Goal: Transaction & Acquisition: Purchase product/service

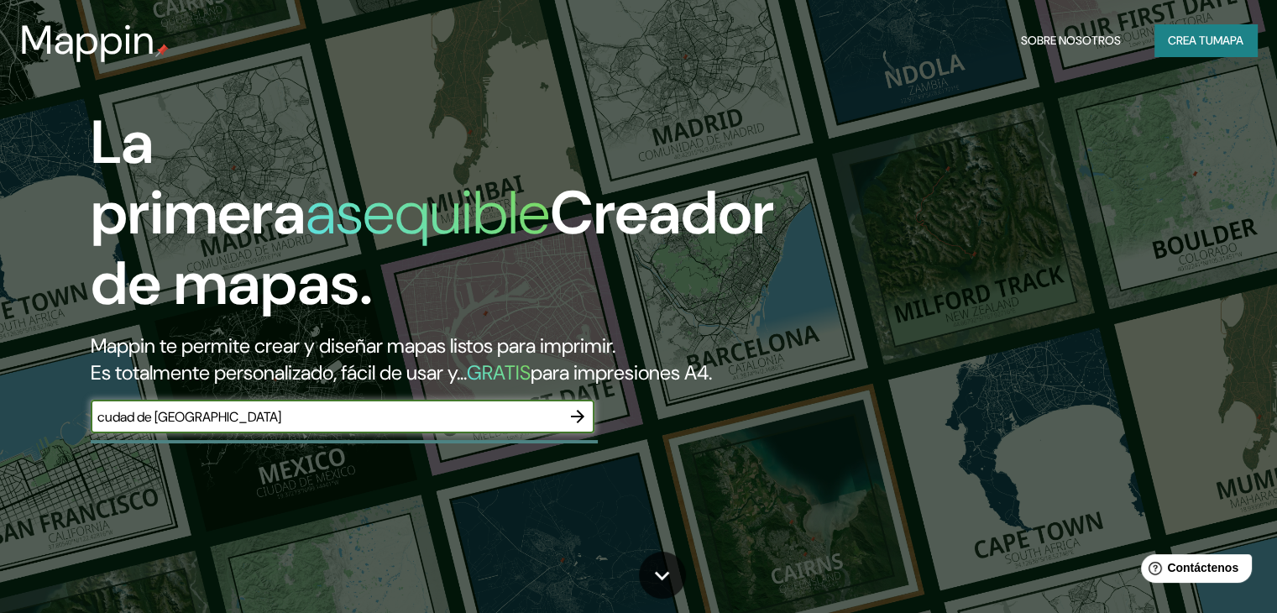
type input "cudad de [GEOGRAPHIC_DATA]"
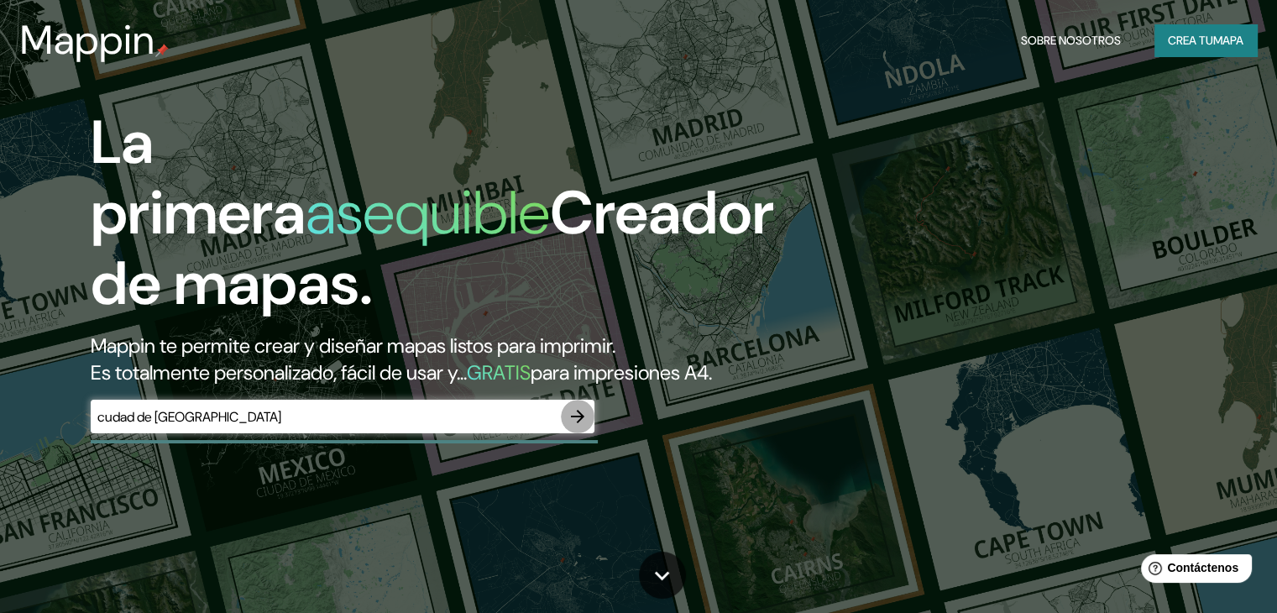
click at [579, 423] on icon "button" at bounding box center [577, 416] width 13 height 13
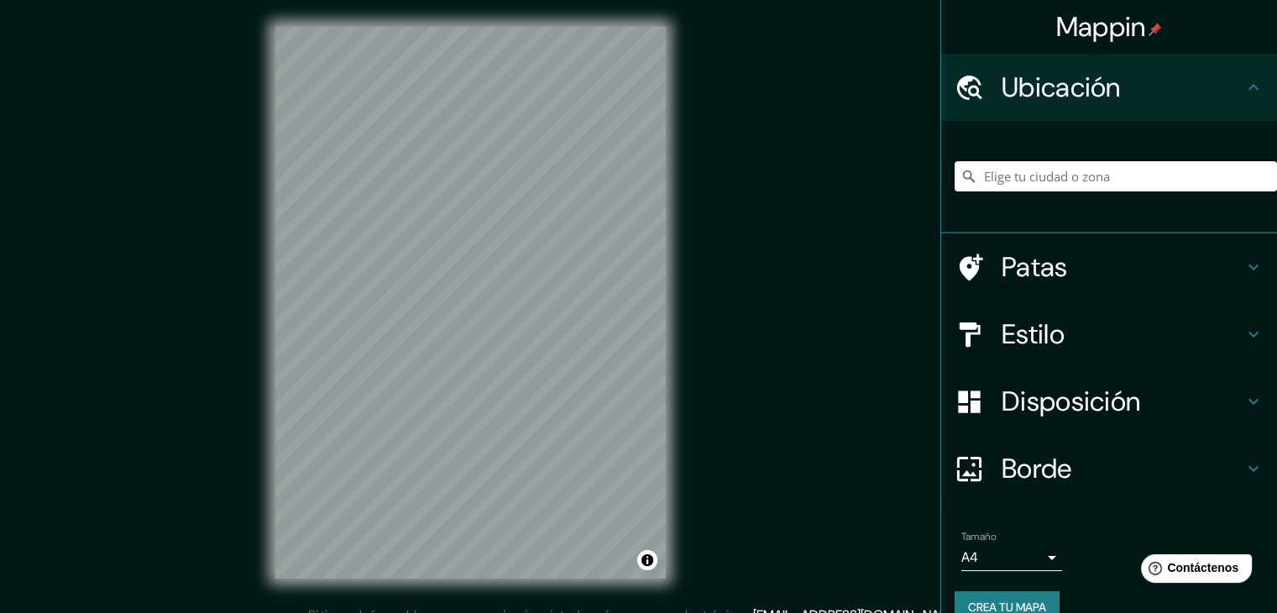
click at [1031, 179] on input "Elige tu ciudad o zona" at bounding box center [1116, 176] width 322 height 30
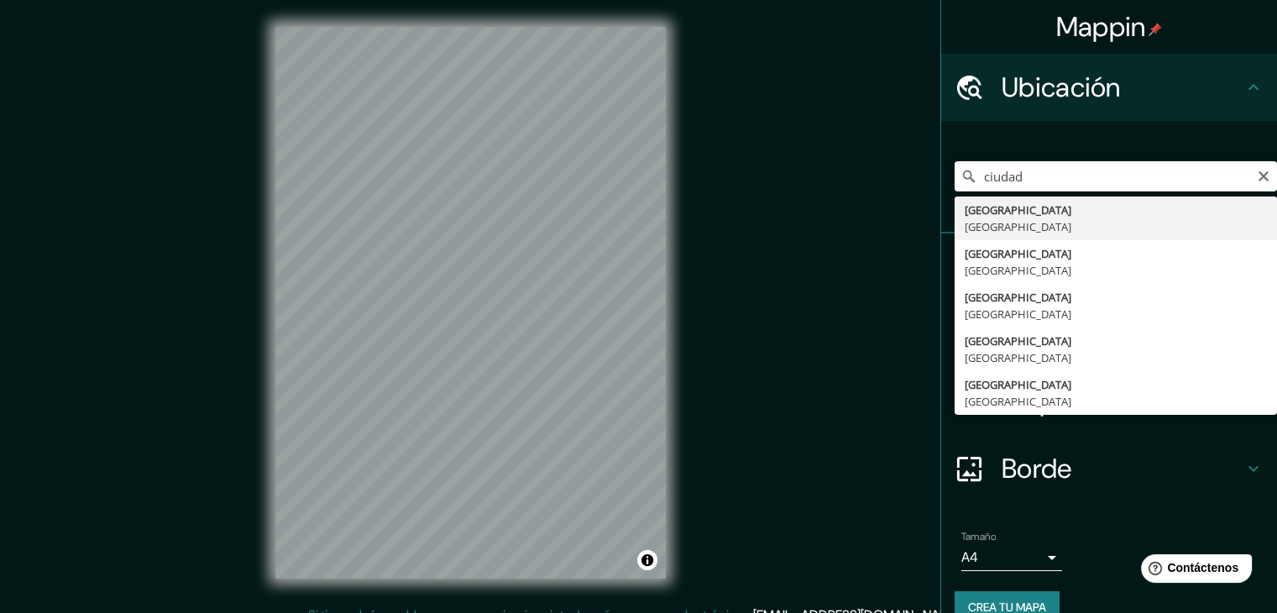
type input "[GEOGRAPHIC_DATA], [GEOGRAPHIC_DATA]"
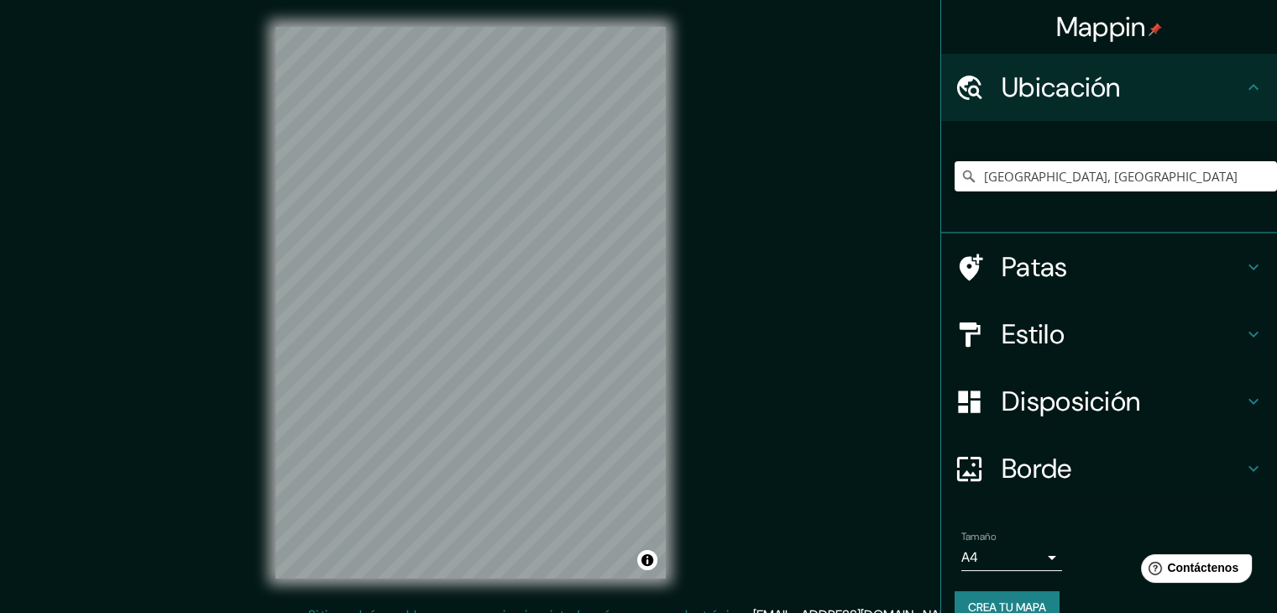
click at [1045, 274] on font "Patas" at bounding box center [1035, 266] width 66 height 35
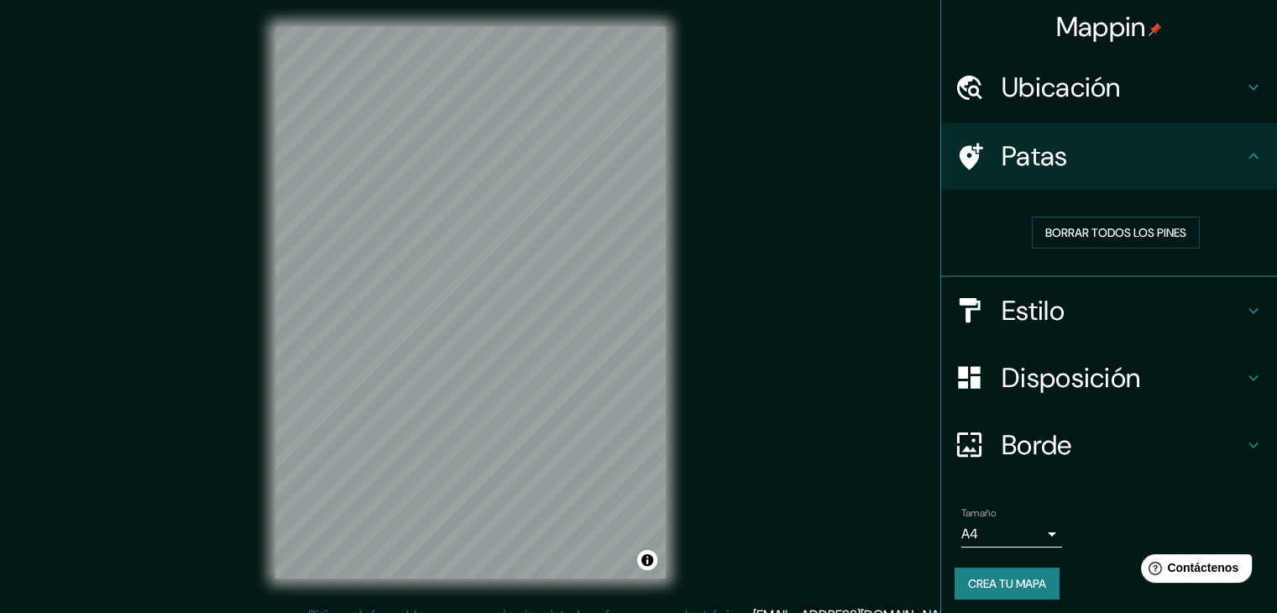
click at [1028, 305] on font "Estilo" at bounding box center [1033, 310] width 63 height 35
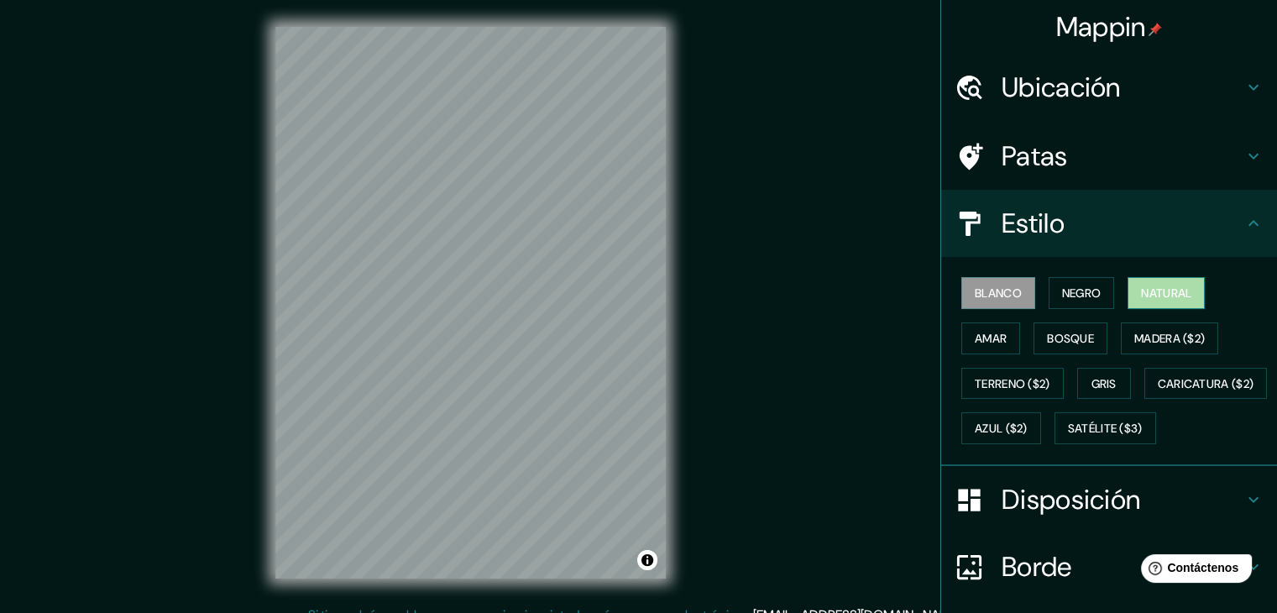
click at [1165, 285] on font "Natural" at bounding box center [1166, 292] width 50 height 15
click at [994, 340] on font "Amar" at bounding box center [991, 338] width 32 height 15
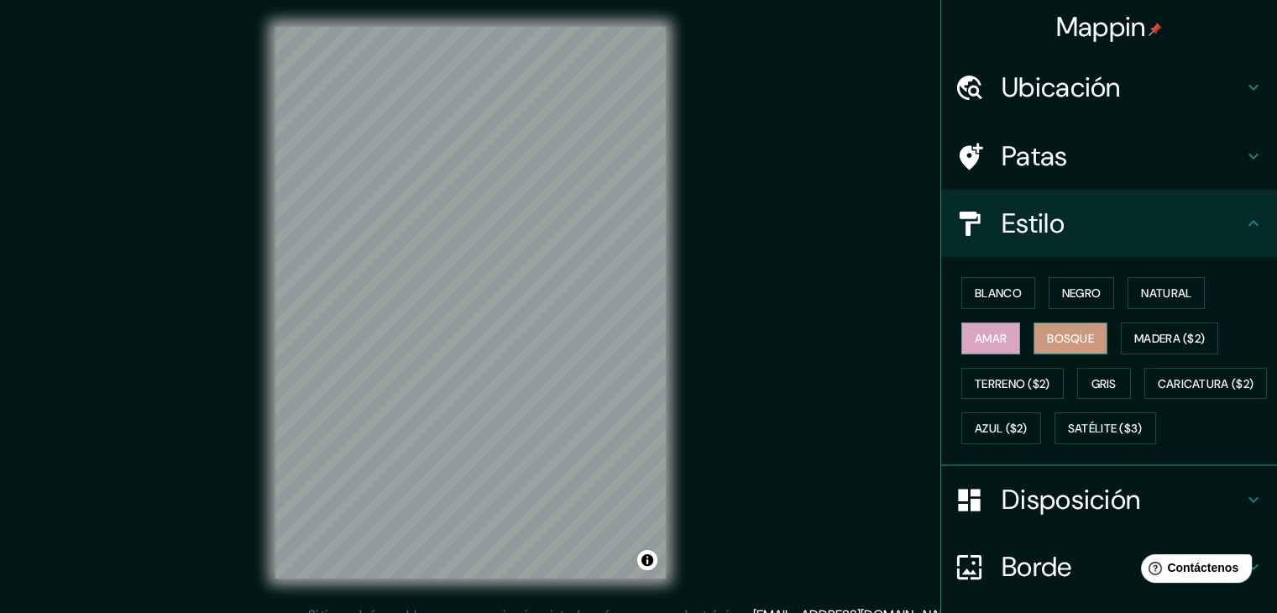
click at [1065, 333] on font "Bosque" at bounding box center [1070, 338] width 47 height 15
click at [1149, 336] on font "Madera ($2)" at bounding box center [1169, 338] width 71 height 15
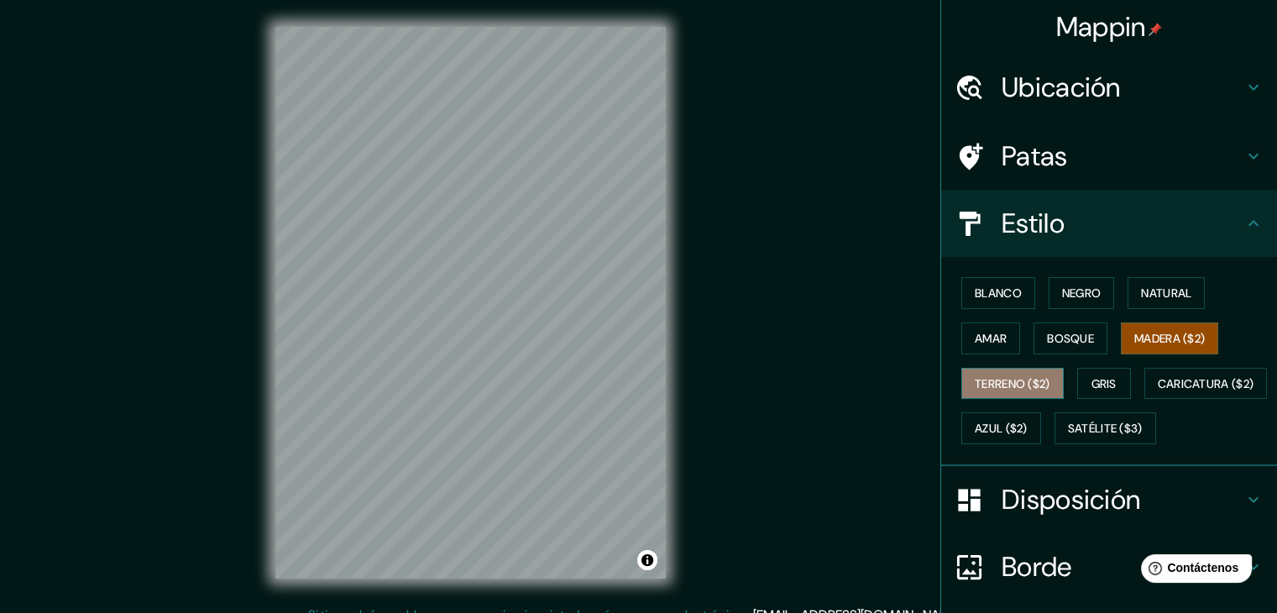
click at [1007, 384] on font "Terreno ($2)" at bounding box center [1013, 383] width 76 height 15
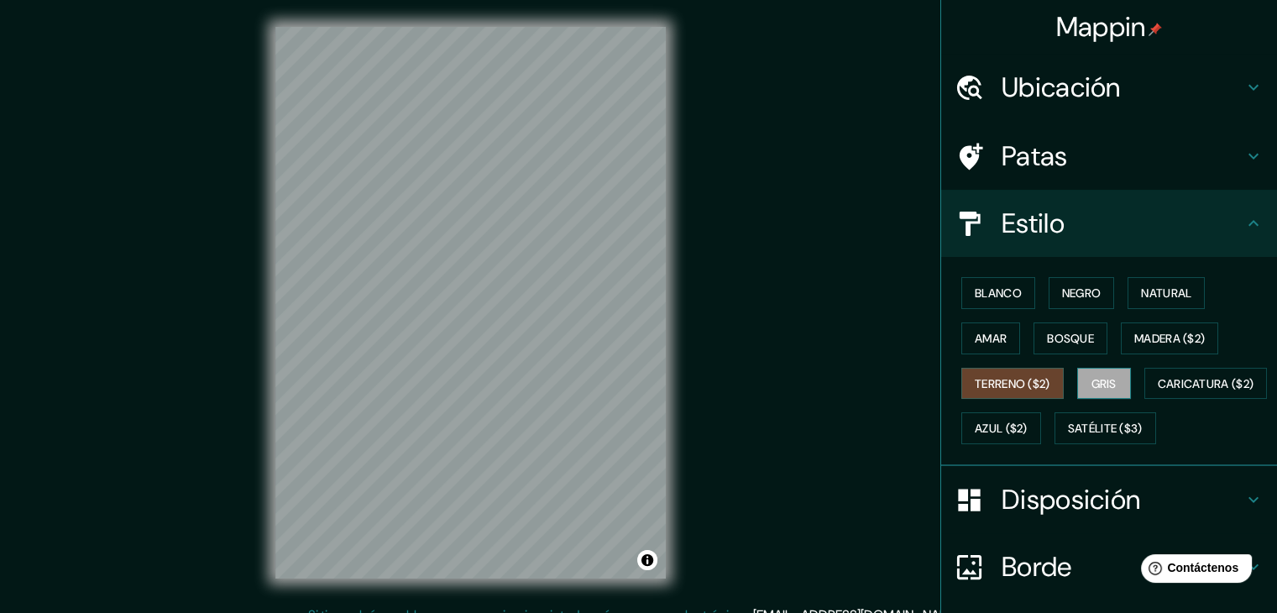
click at [1096, 379] on font "Gris" at bounding box center [1104, 383] width 25 height 15
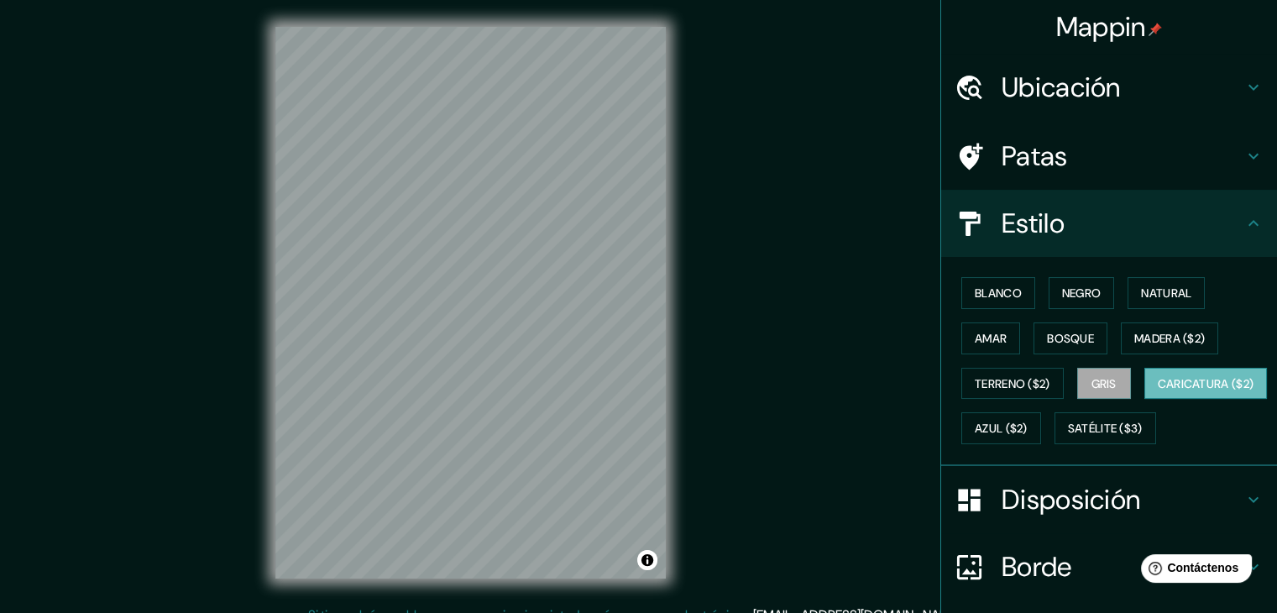
click at [1158, 391] on font "Caricatura ($2)" at bounding box center [1206, 383] width 97 height 15
click at [1028, 427] on font "Azul ($2)" at bounding box center [1001, 429] width 53 height 15
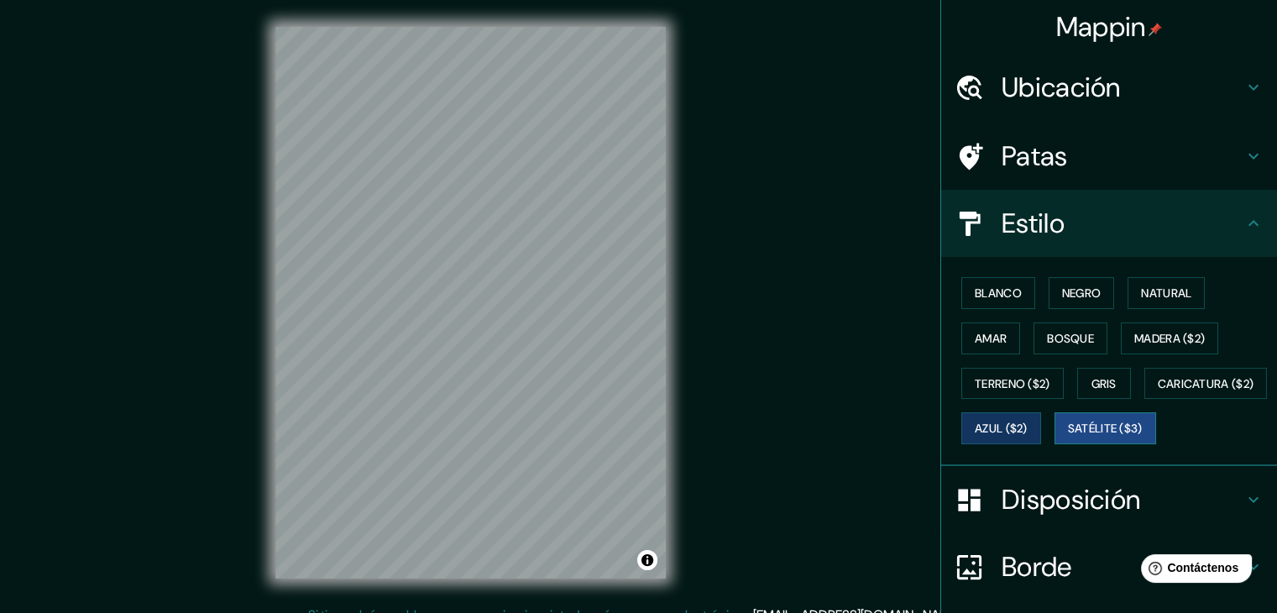
click at [1068, 439] on font "Satélite ($3)" at bounding box center [1105, 428] width 75 height 22
click at [979, 293] on font "Blanco" at bounding box center [998, 292] width 47 height 15
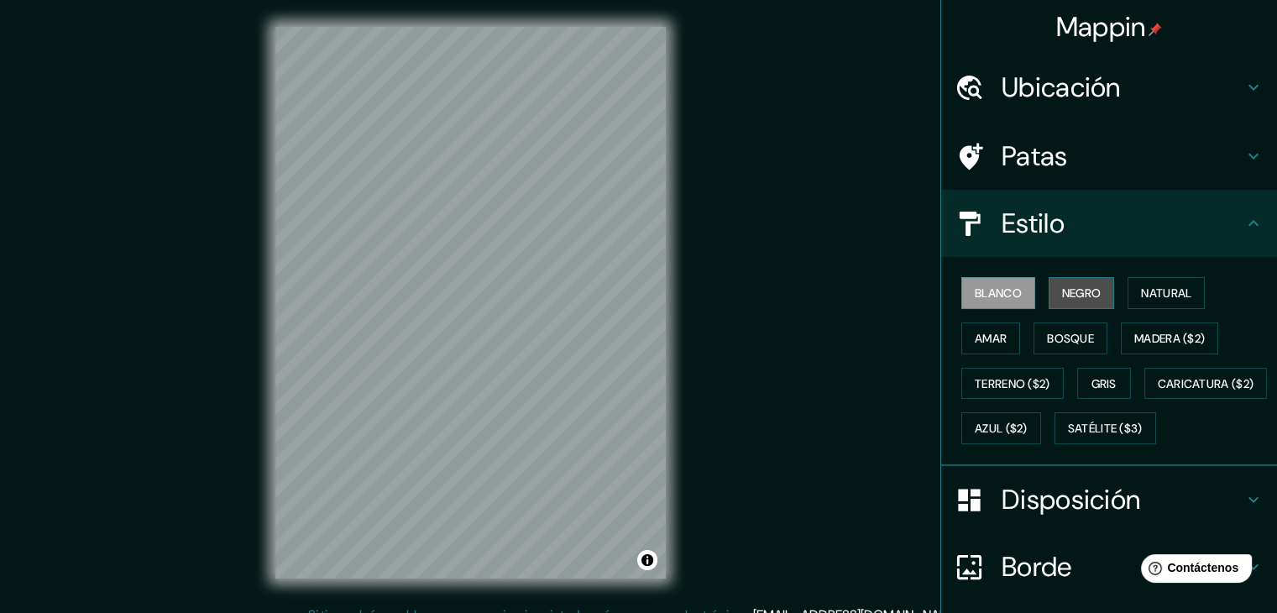
click at [1062, 289] on font "Negro" at bounding box center [1081, 292] width 39 height 15
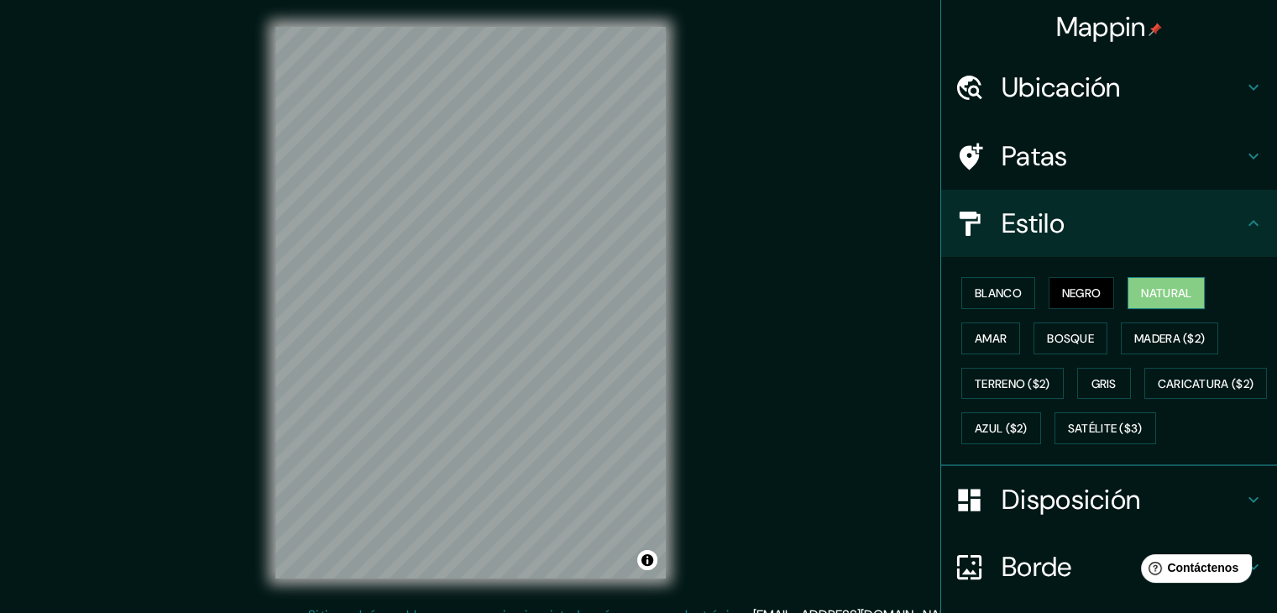
click at [1158, 297] on font "Natural" at bounding box center [1166, 292] width 50 height 15
click at [987, 294] on font "Blanco" at bounding box center [998, 292] width 47 height 15
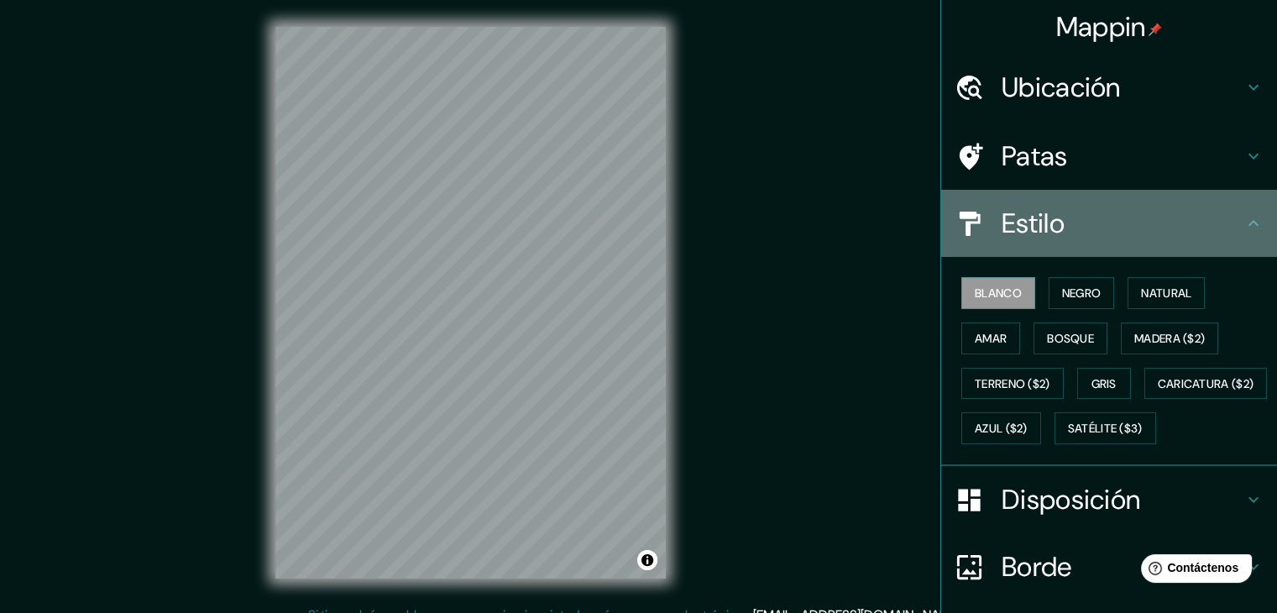
click at [1198, 227] on h4 "Estilo" at bounding box center [1123, 224] width 242 height 34
click at [1244, 227] on icon at bounding box center [1254, 223] width 20 height 20
click at [1160, 228] on h4 "Estilo" at bounding box center [1123, 224] width 242 height 34
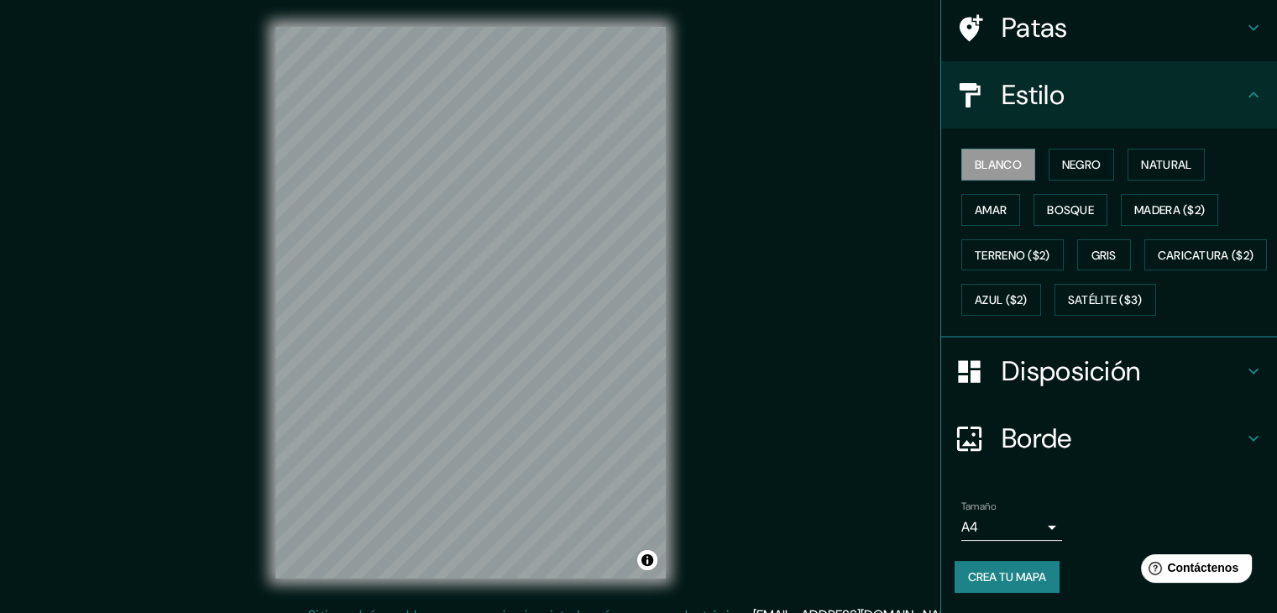
scroll to position [170, 0]
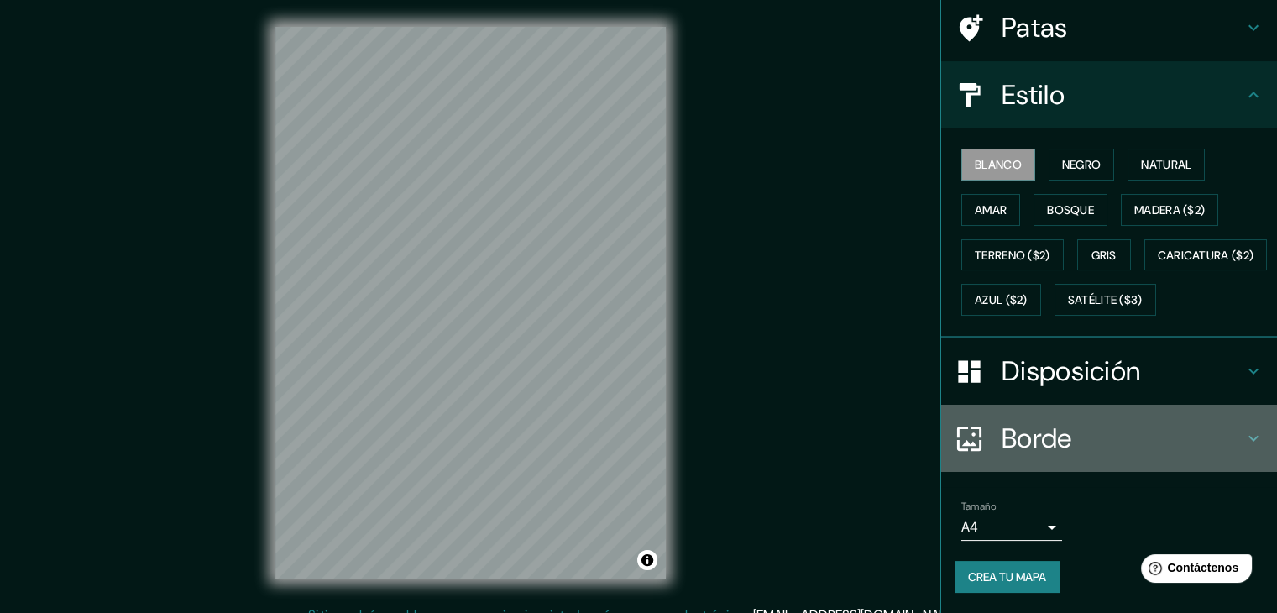
click at [1090, 444] on h4 "Borde" at bounding box center [1123, 439] width 242 height 34
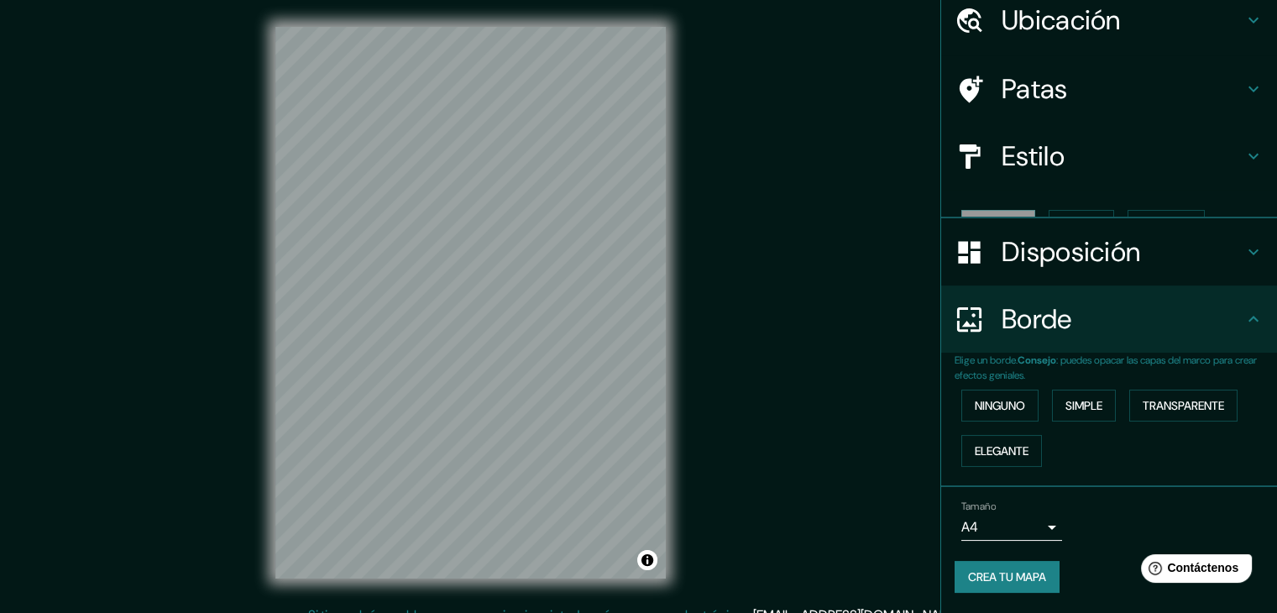
scroll to position [38, 0]
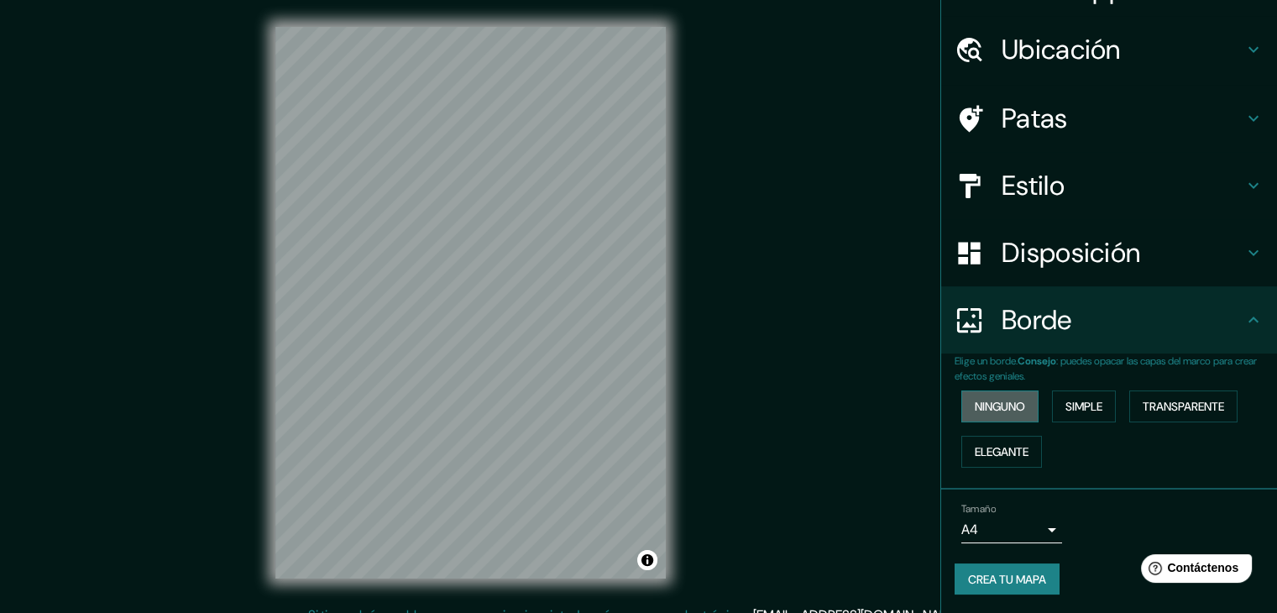
click at [1011, 400] on font "Ninguno" at bounding box center [1000, 406] width 50 height 15
click at [1087, 400] on font "Simple" at bounding box center [1084, 406] width 37 height 15
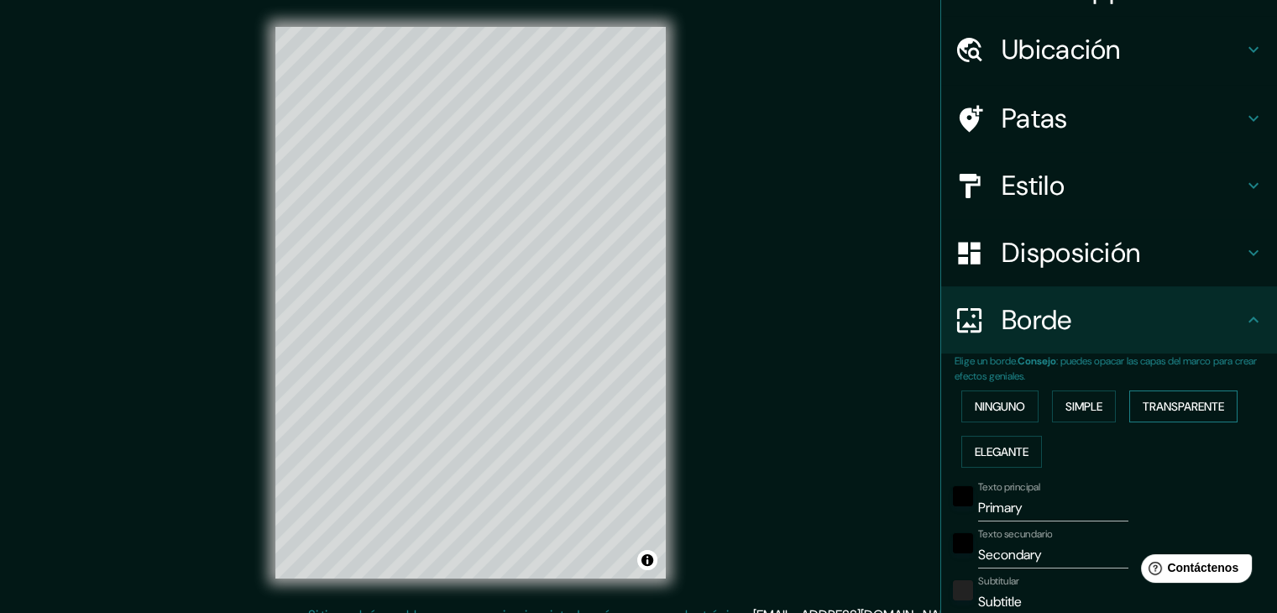
click at [1165, 406] on font "Transparente" at bounding box center [1183, 406] width 81 height 15
click at [1018, 452] on font "Elegante" at bounding box center [1002, 451] width 54 height 15
click at [1018, 407] on button "Ninguno" at bounding box center [999, 406] width 77 height 32
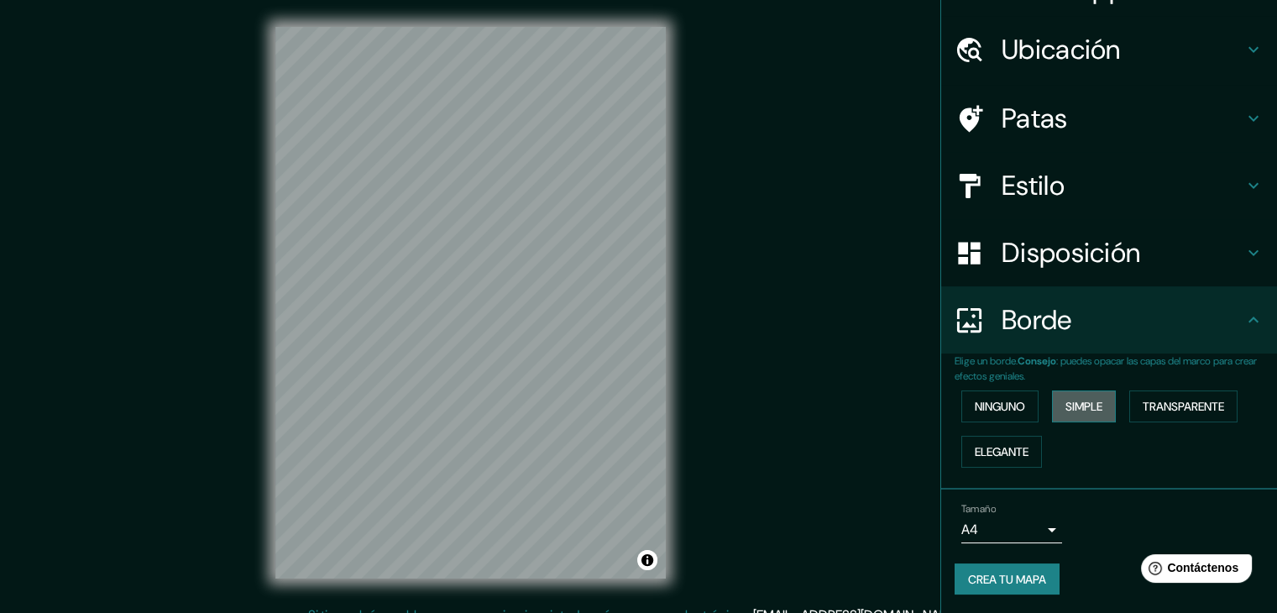
click at [1071, 404] on font "Simple" at bounding box center [1084, 406] width 37 height 15
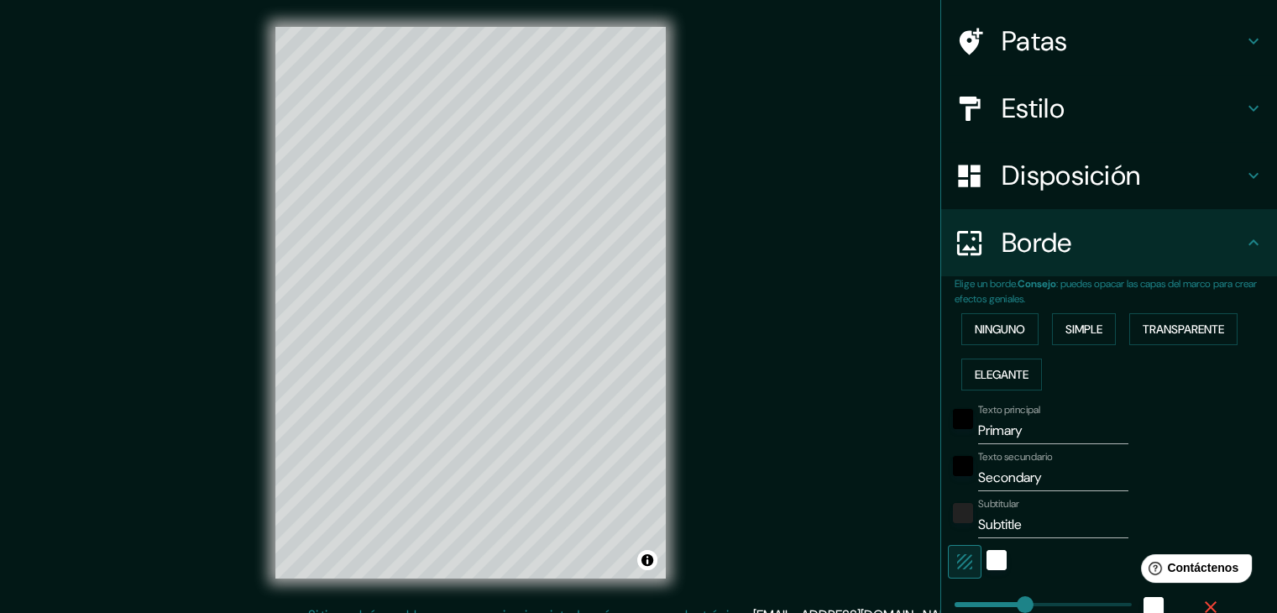
scroll to position [206, 0]
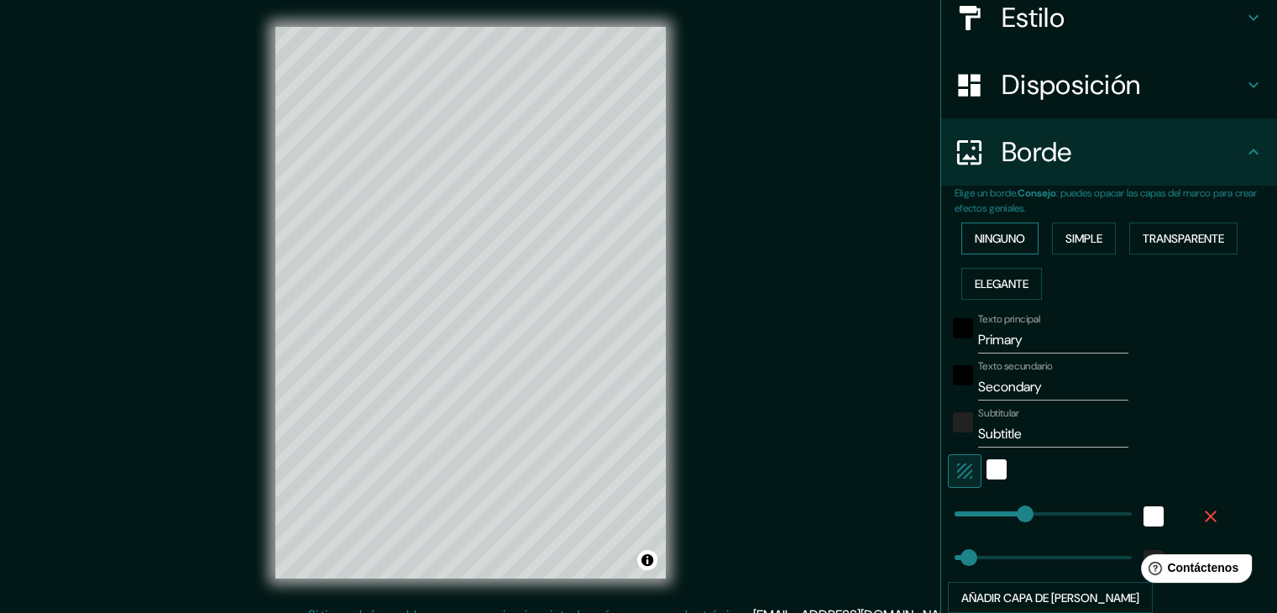
click at [987, 246] on font "Ninguno" at bounding box center [1000, 239] width 50 height 22
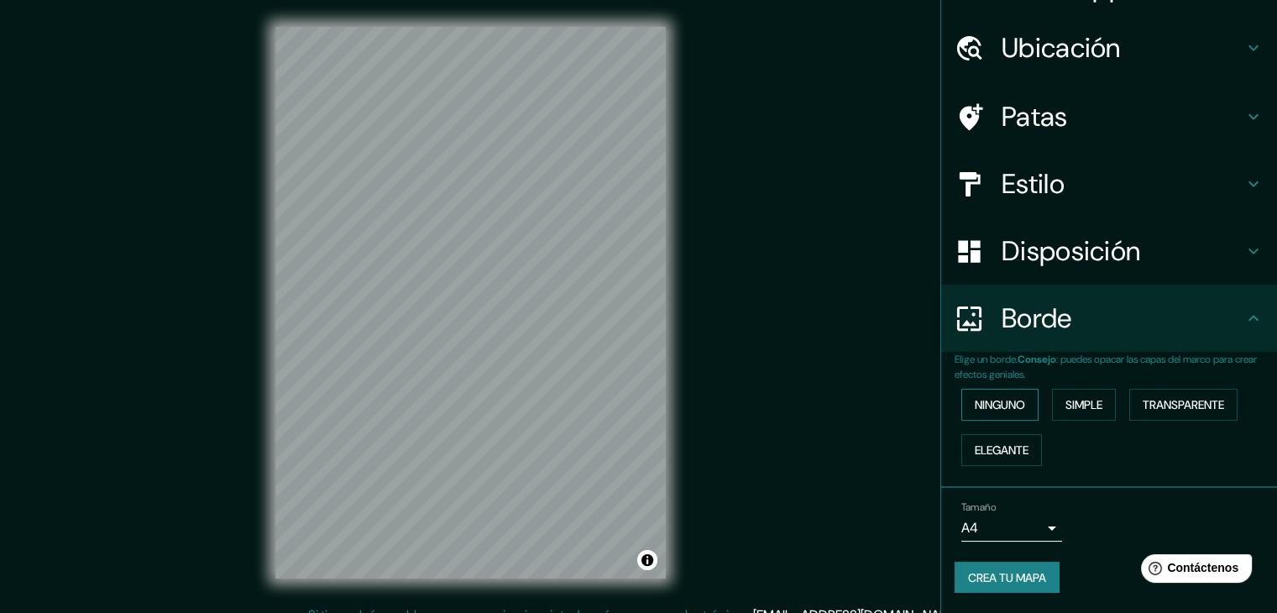
scroll to position [38, 0]
click at [1099, 251] on font "Disposición" at bounding box center [1071, 252] width 139 height 35
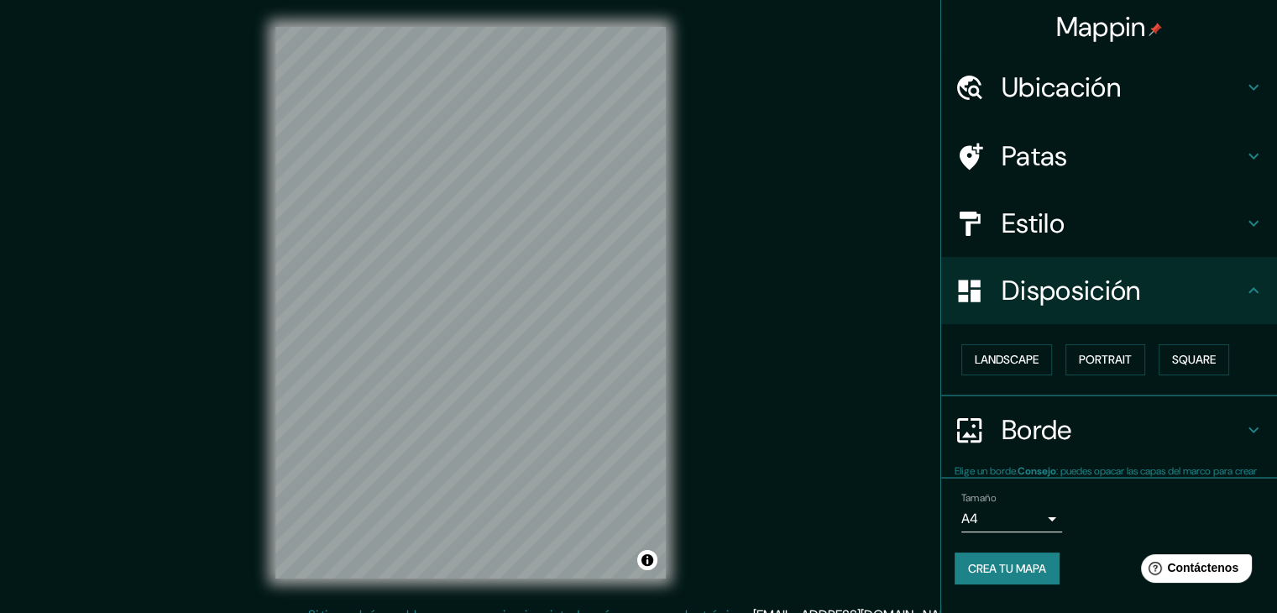
scroll to position [0, 0]
click at [1075, 361] on font "Retrato" at bounding box center [1081, 360] width 49 height 15
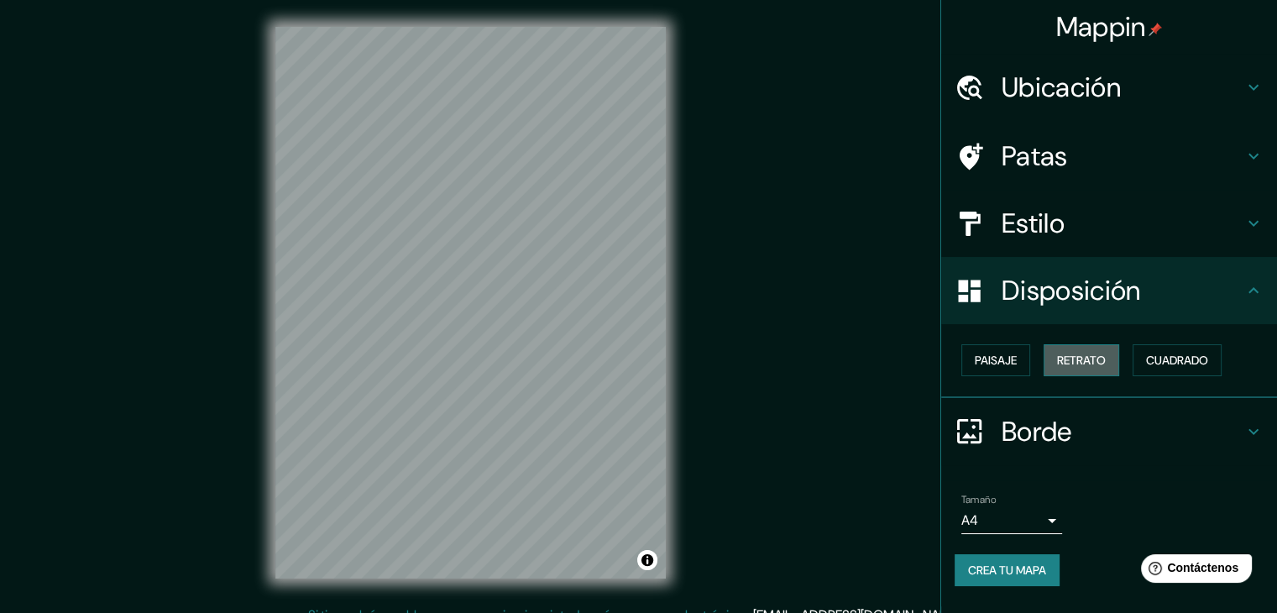
click at [1075, 361] on font "Retrato" at bounding box center [1081, 360] width 49 height 15
click at [990, 359] on font "Paisaje" at bounding box center [996, 360] width 42 height 15
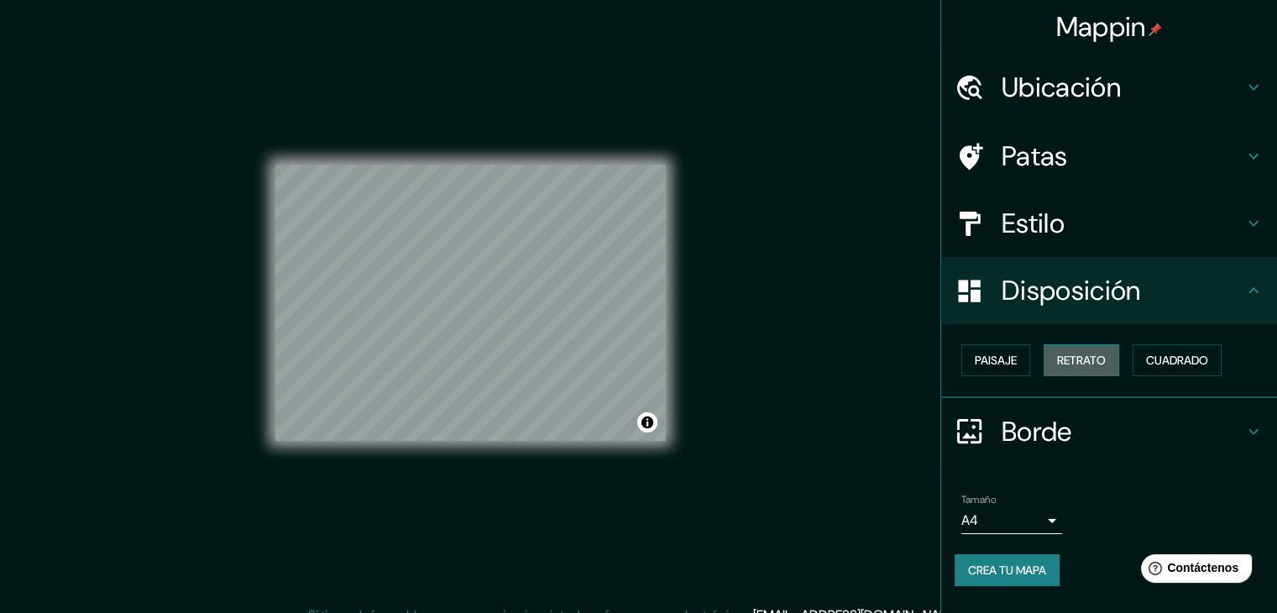
click at [1102, 367] on font "Retrato" at bounding box center [1081, 360] width 49 height 15
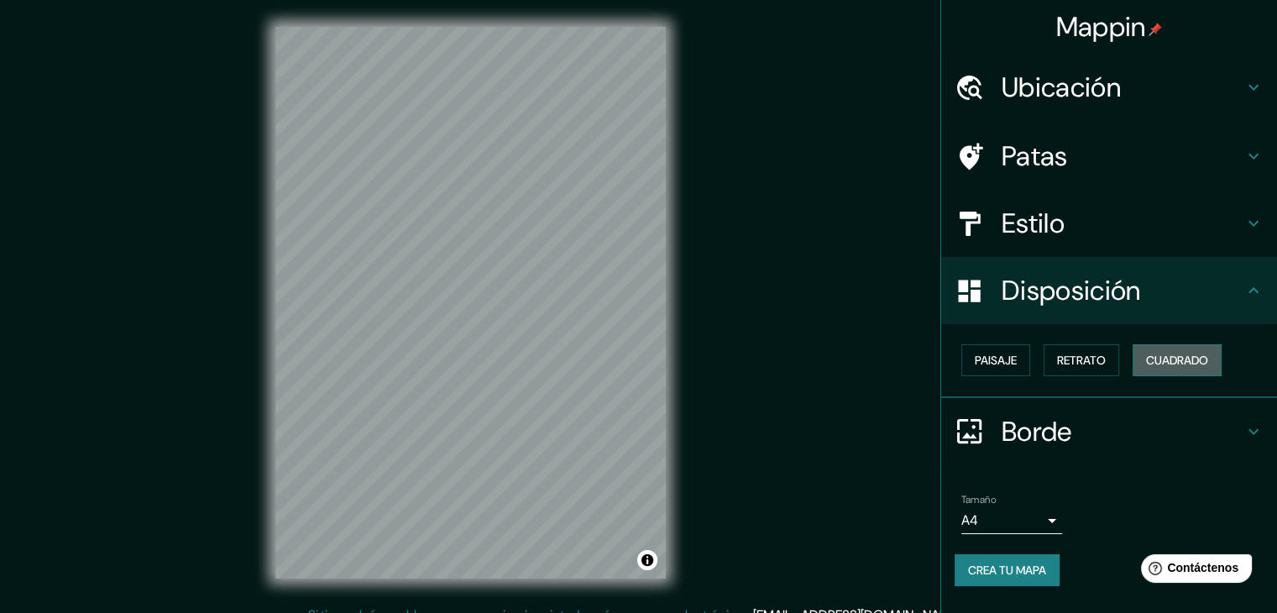
click at [1168, 359] on font "Cuadrado" at bounding box center [1177, 360] width 62 height 15
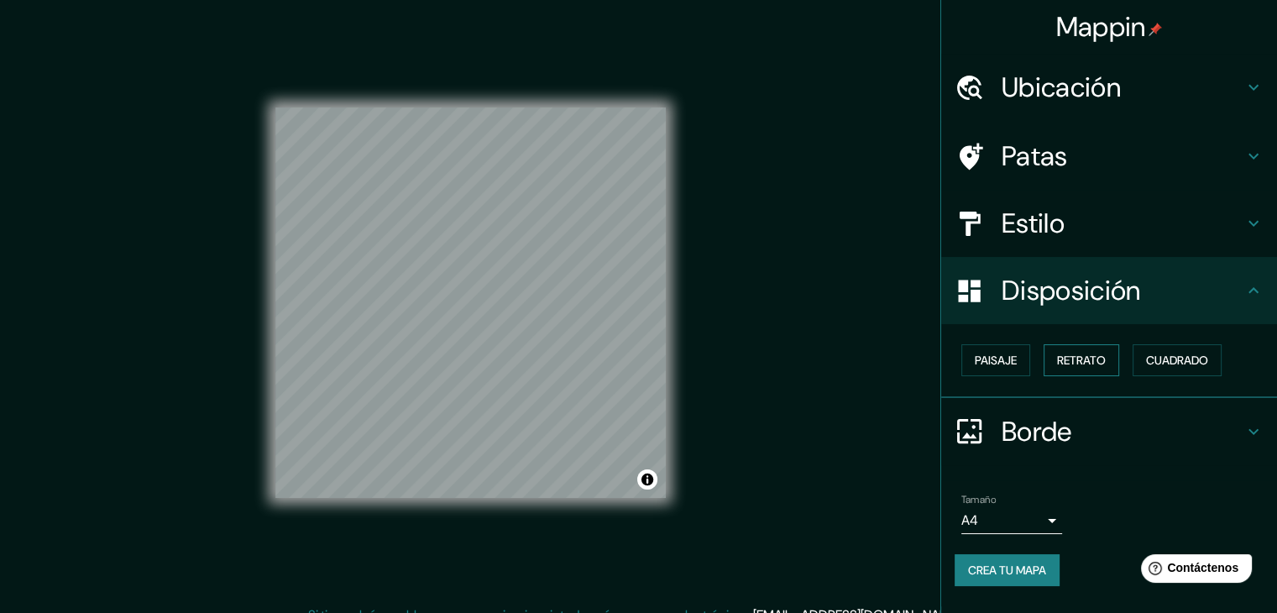
click at [1080, 362] on font "Retrato" at bounding box center [1081, 360] width 49 height 15
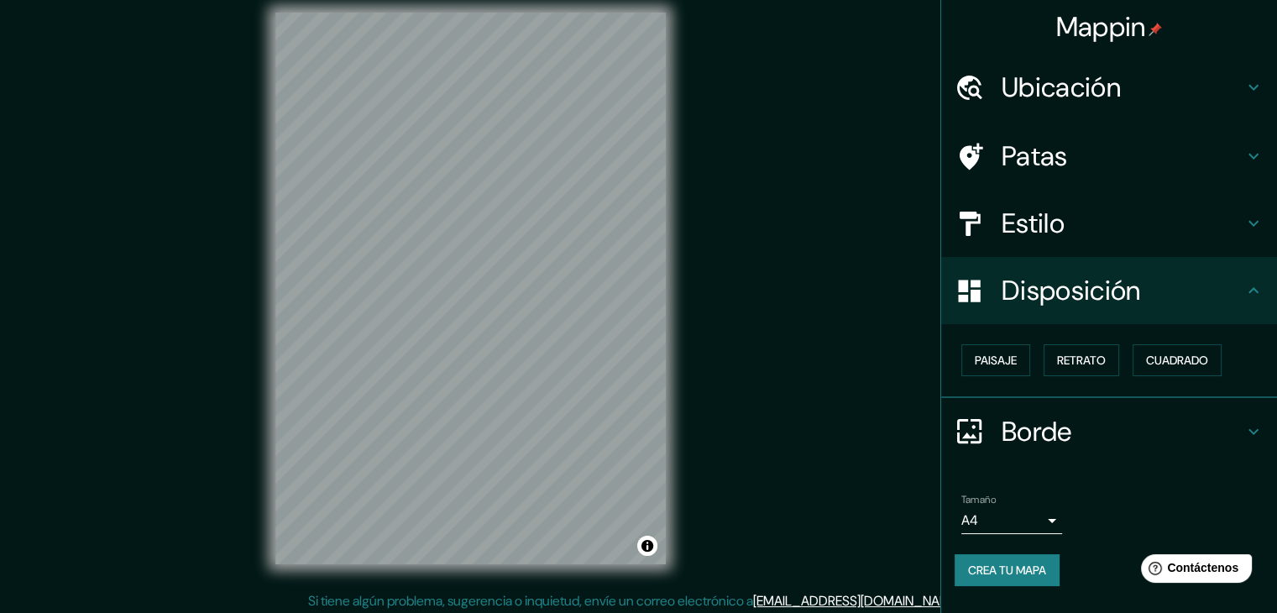
scroll to position [19, 0]
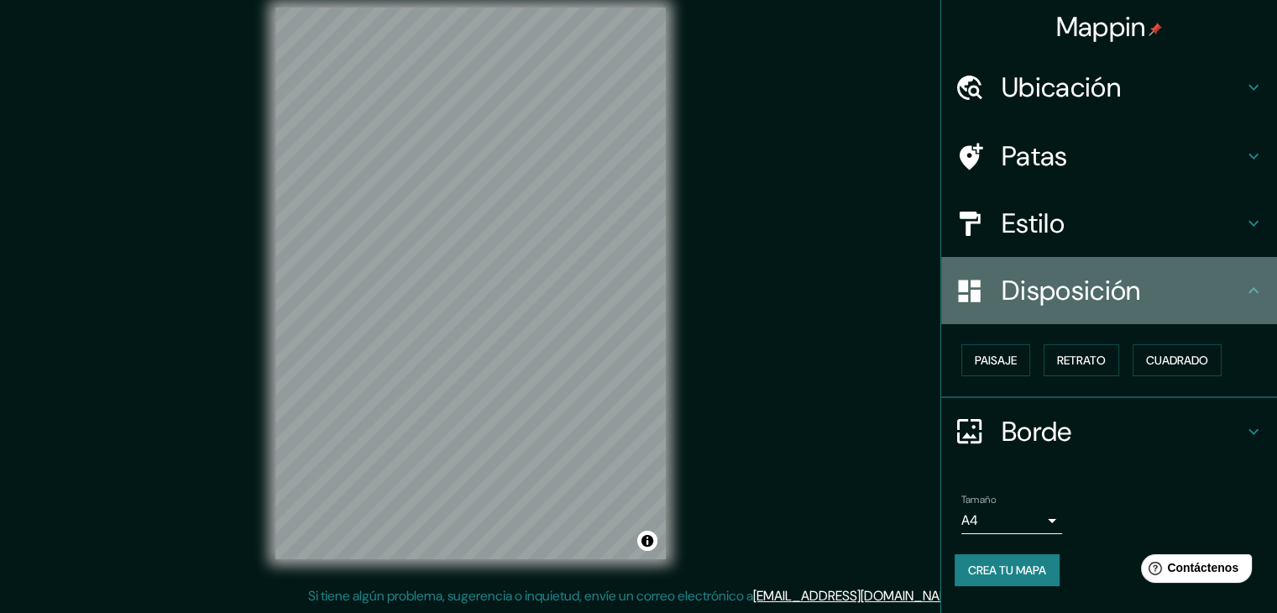
click at [1160, 286] on h4 "Disposición" at bounding box center [1123, 291] width 242 height 34
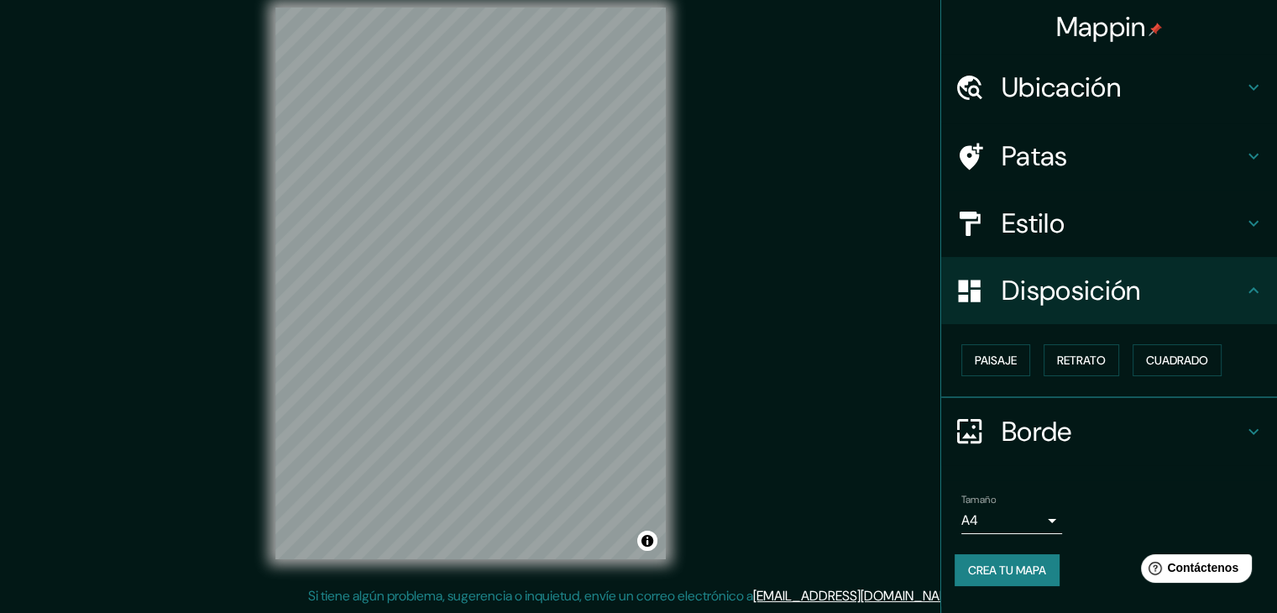
click at [1256, 297] on icon at bounding box center [1254, 290] width 20 height 20
click at [1229, 104] on div "Ubicación" at bounding box center [1109, 87] width 336 height 67
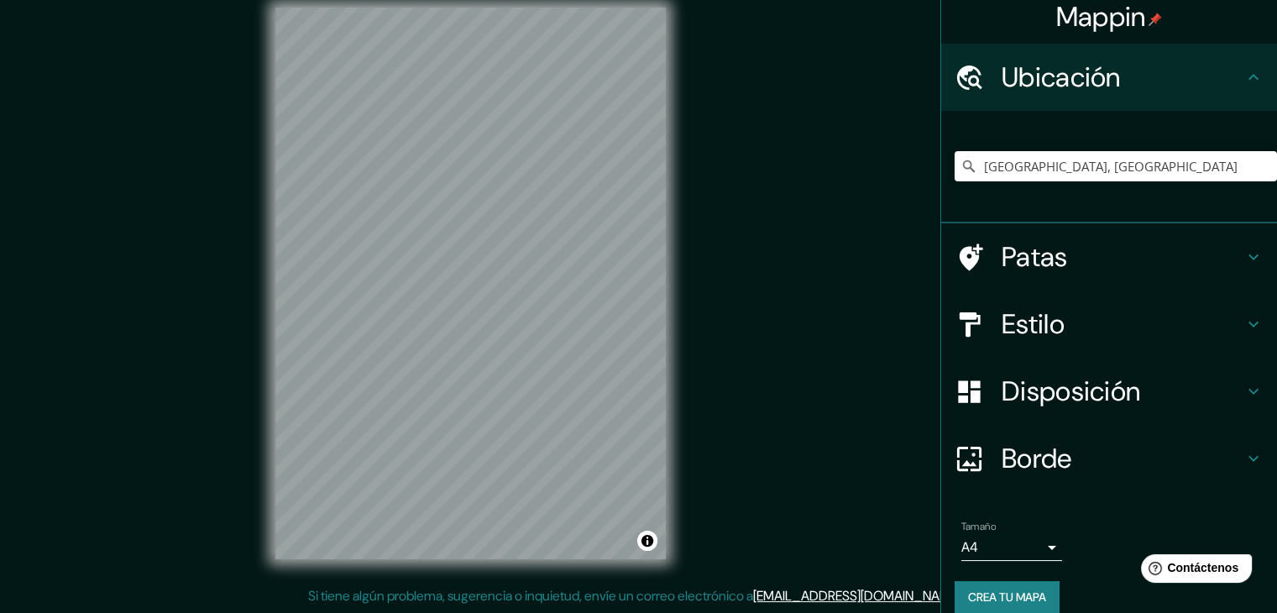
scroll to position [0, 0]
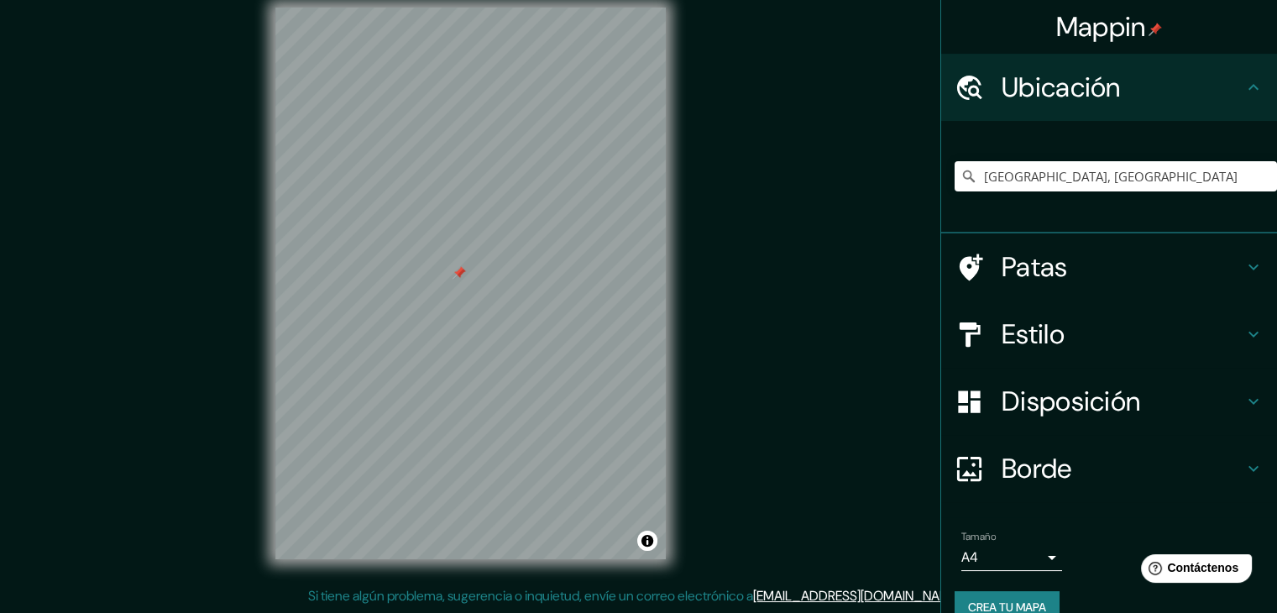
click at [461, 8] on div at bounding box center [470, 8] width 390 height 0
click at [455, 273] on div at bounding box center [459, 272] width 13 height 13
click at [486, 285] on div at bounding box center [480, 284] width 13 height 13
click at [486, 285] on div at bounding box center [489, 286] width 13 height 13
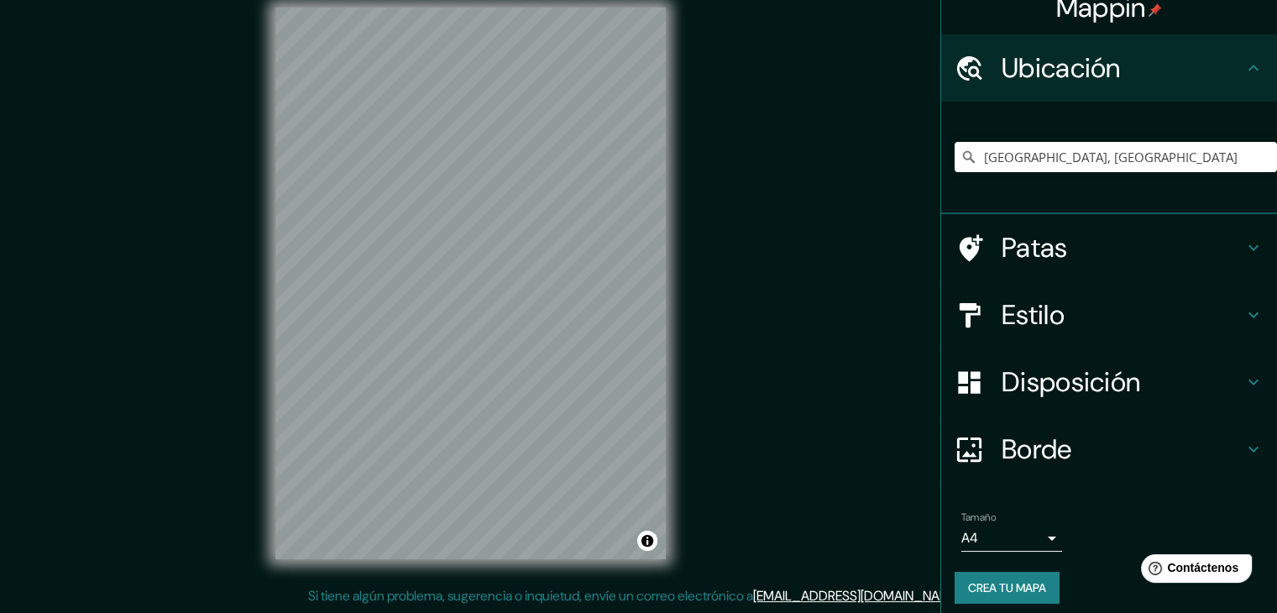
scroll to position [29, 0]
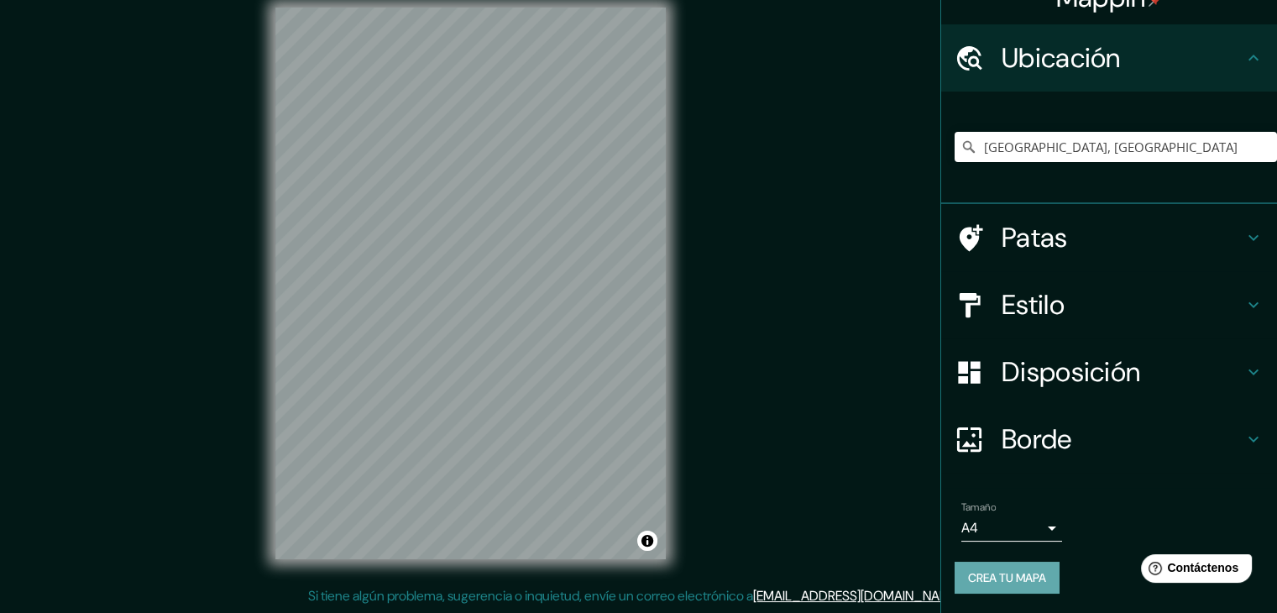
click at [990, 577] on font "Crea tu mapa" at bounding box center [1007, 577] width 78 height 15
click at [1002, 579] on font "Crea tu mapa" at bounding box center [1007, 577] width 78 height 15
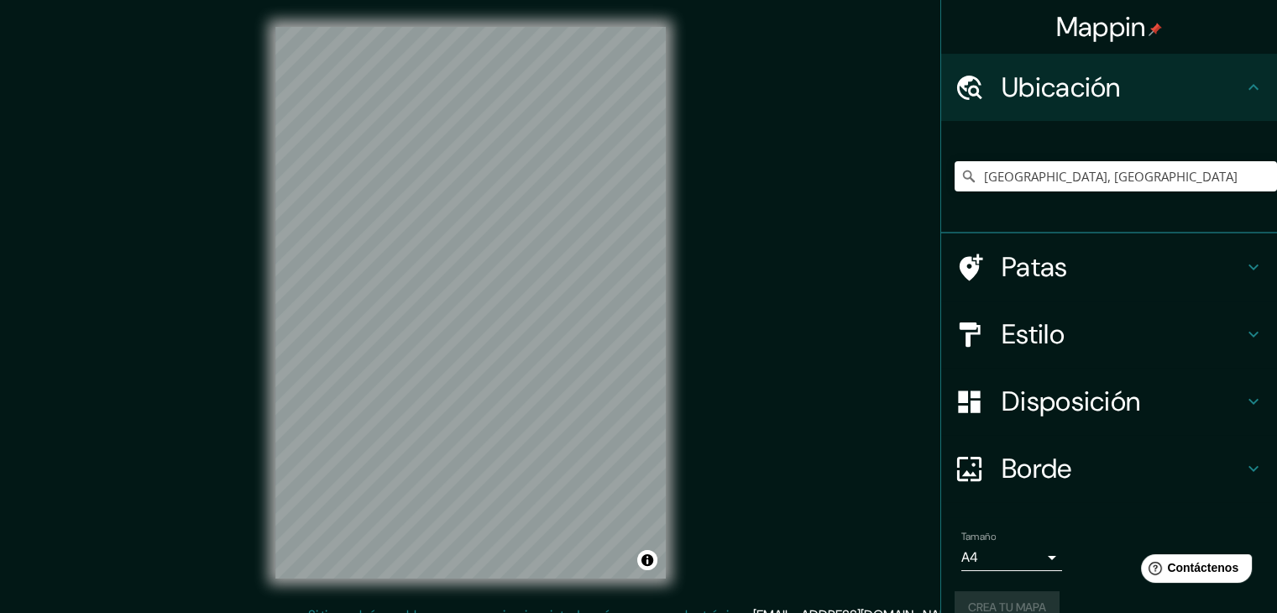
scroll to position [19, 0]
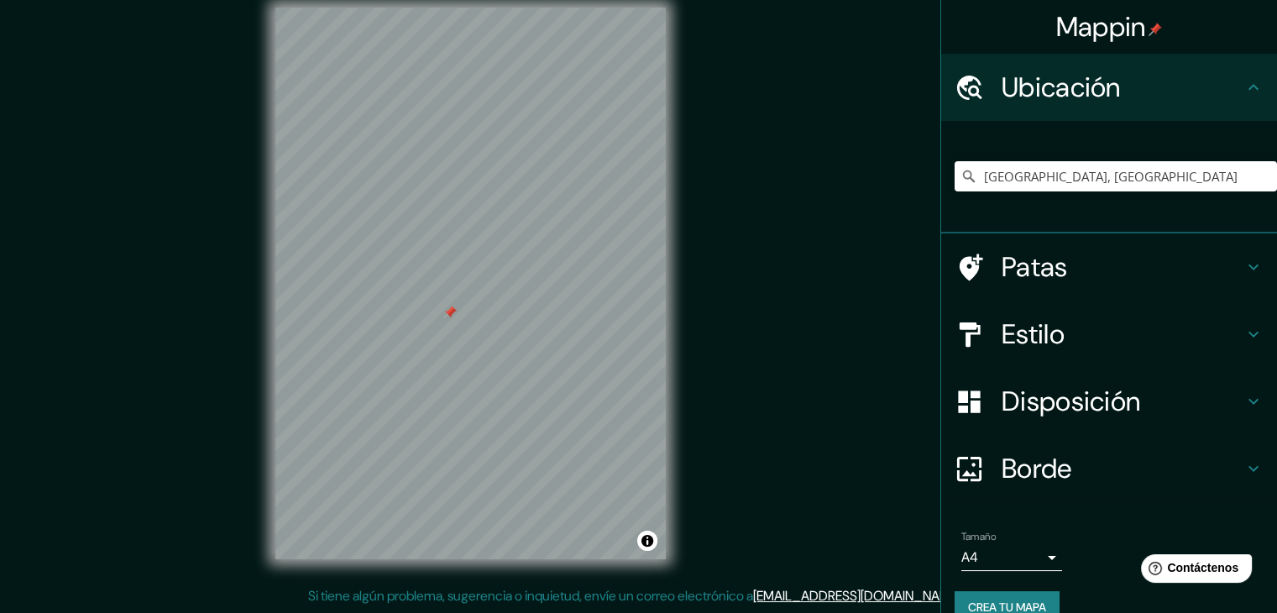
click at [453, 318] on div at bounding box center [449, 312] width 13 height 13
drag, startPoint x: 433, startPoint y: 300, endPoint x: 779, endPoint y: 146, distance: 378.5
click at [779, 146] on div "Mappin Ubicación [GEOGRAPHIC_DATA], [GEOGRAPHIC_DATA] Patas Estilo Disposición …" at bounding box center [638, 297] width 1277 height 632
click at [435, 302] on div at bounding box center [441, 296] width 13 height 13
click at [431, 296] on div at bounding box center [433, 296] width 13 height 13
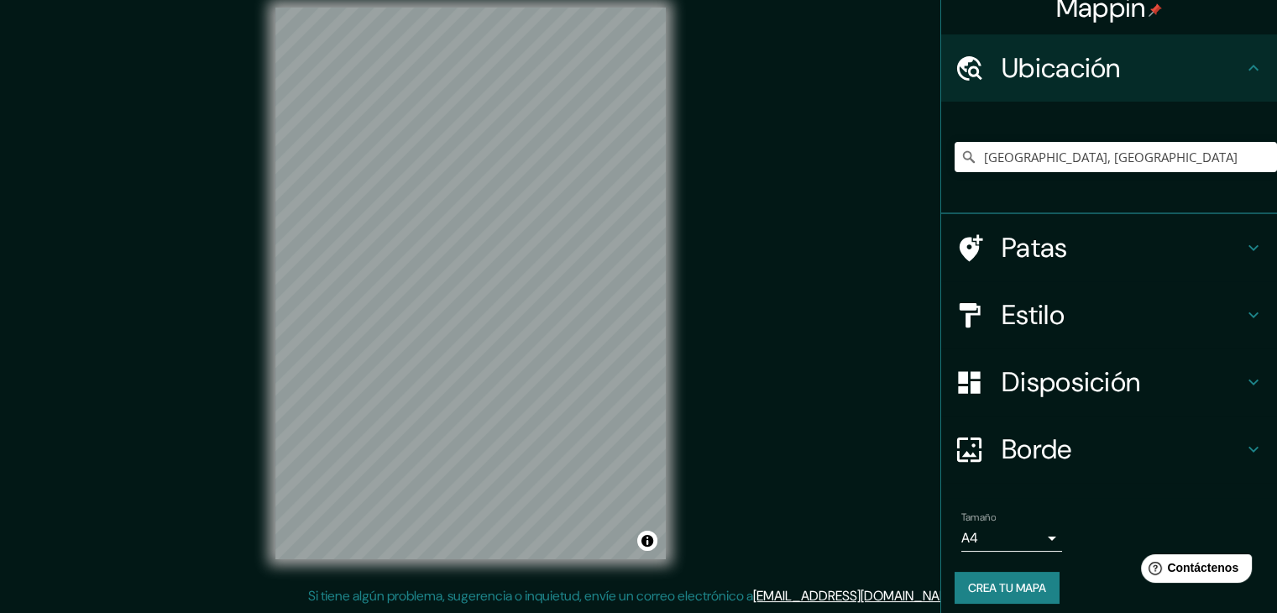
scroll to position [29, 0]
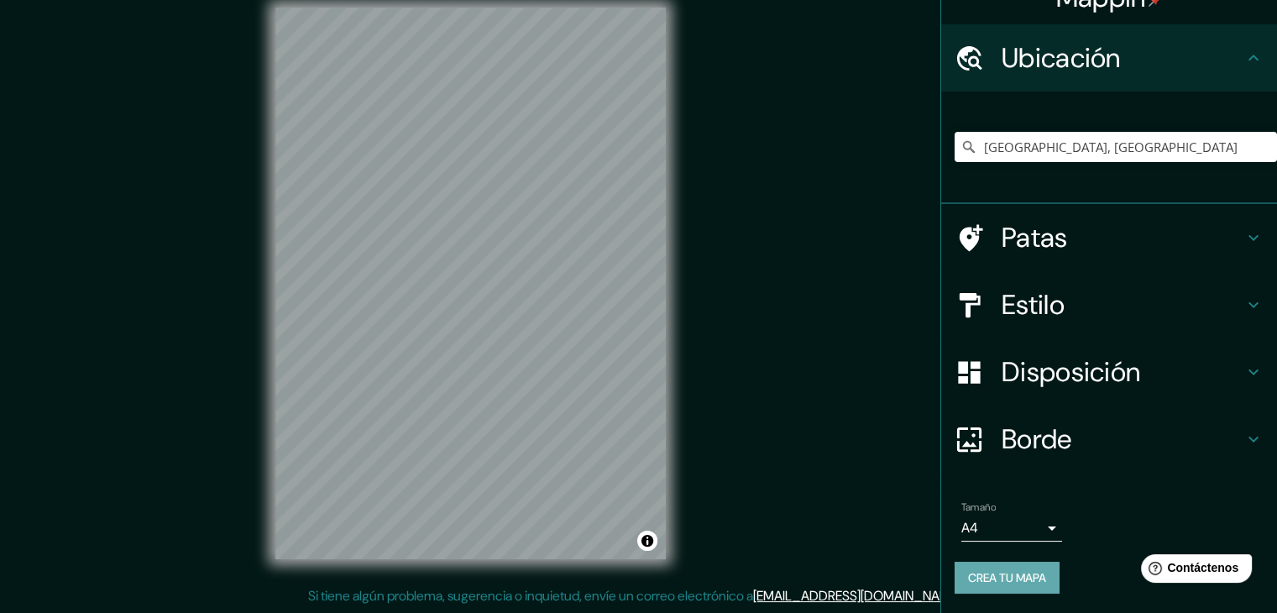
click at [999, 579] on font "Crea tu mapa" at bounding box center [1007, 577] width 78 height 15
drag, startPoint x: 430, startPoint y: 198, endPoint x: 429, endPoint y: 188, distance: 10.1
click at [429, 188] on div at bounding box center [428, 192] width 13 height 13
click at [1003, 303] on font "Estilo" at bounding box center [1033, 304] width 63 height 35
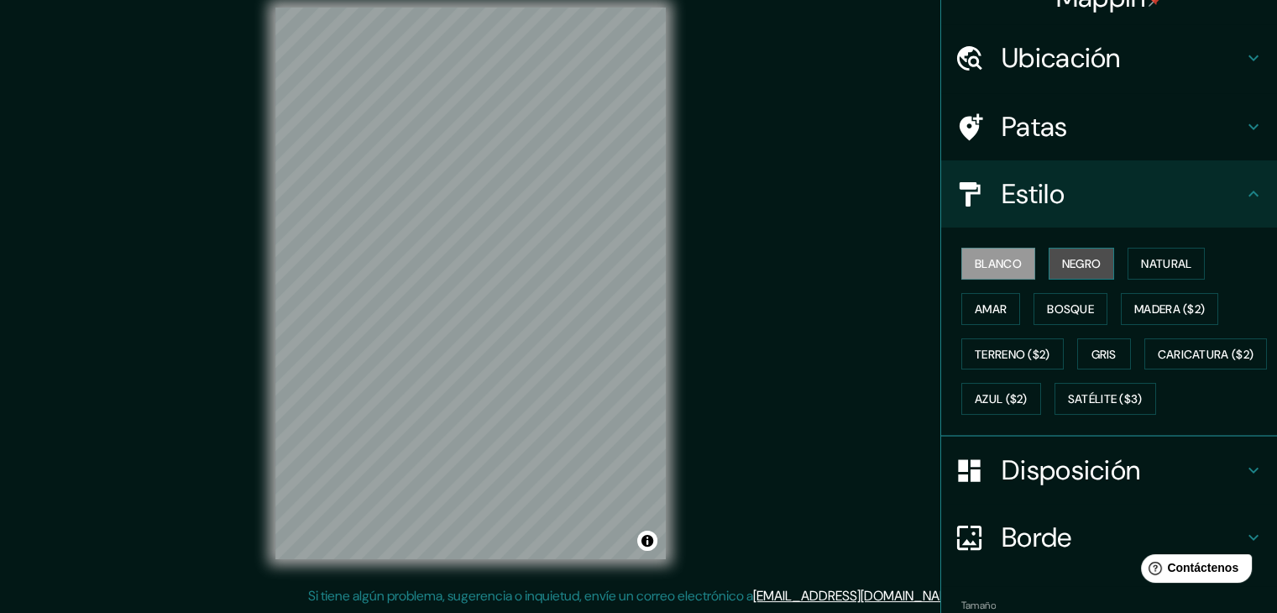
click at [1062, 270] on font "Negro" at bounding box center [1081, 263] width 39 height 15
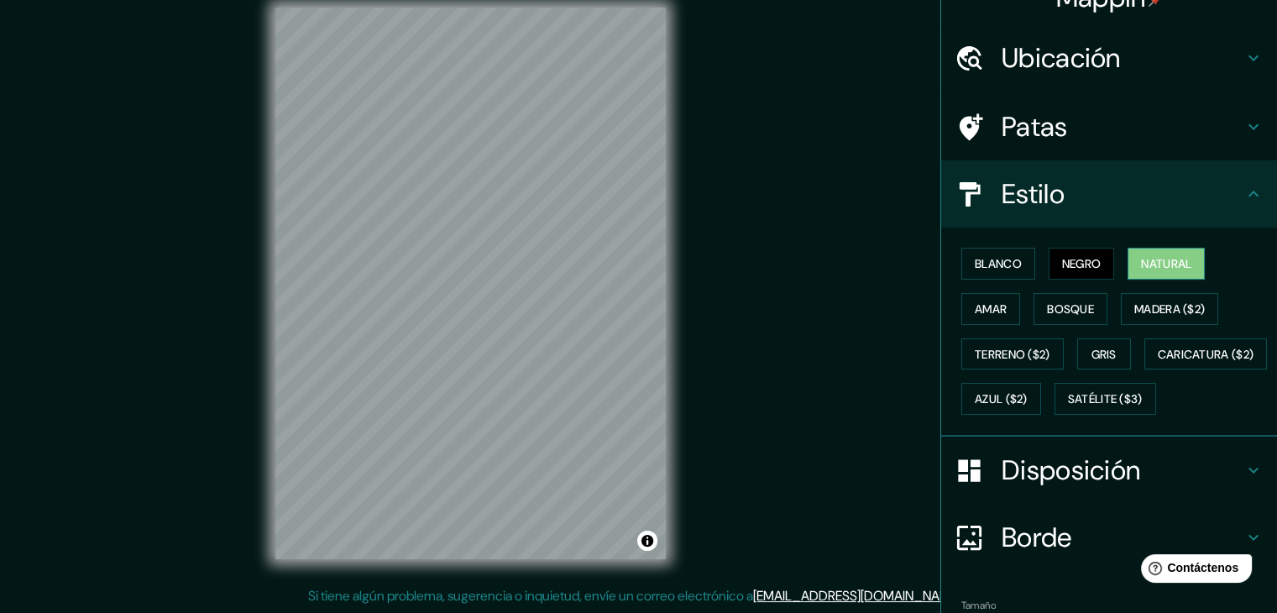
click at [1161, 261] on font "Natural" at bounding box center [1166, 263] width 50 height 15
click at [983, 267] on font "Blanco" at bounding box center [998, 263] width 47 height 15
click at [1172, 270] on font "Natural" at bounding box center [1166, 263] width 50 height 15
click at [992, 262] on font "Blanco" at bounding box center [998, 263] width 47 height 15
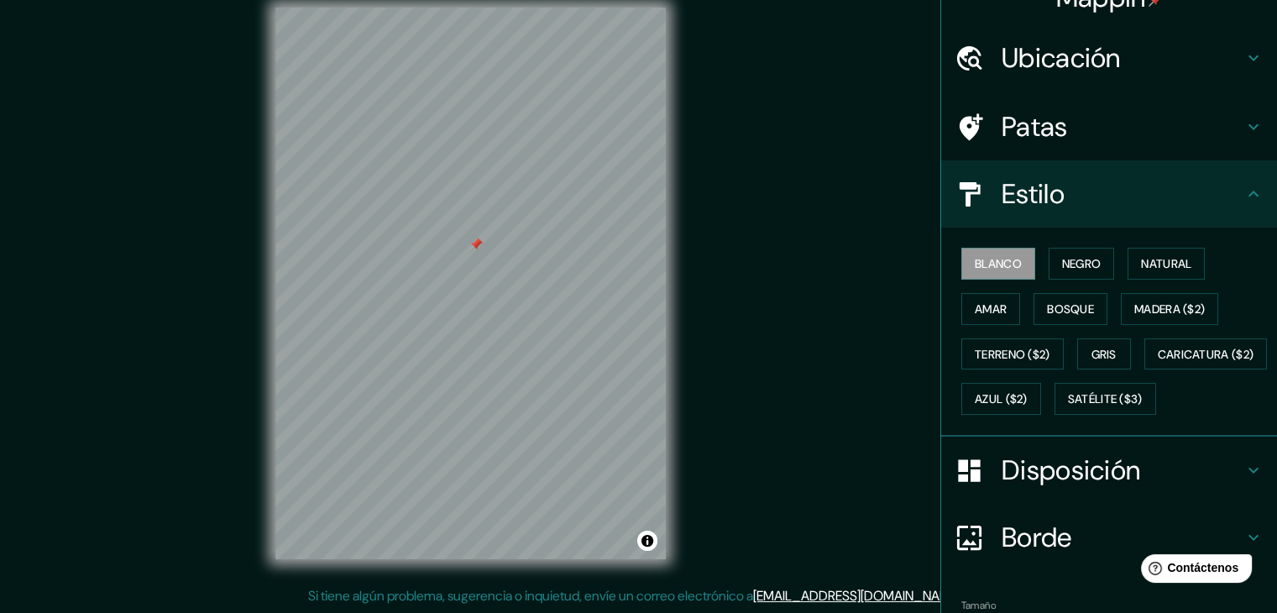
click at [476, 245] on div at bounding box center [475, 244] width 13 height 13
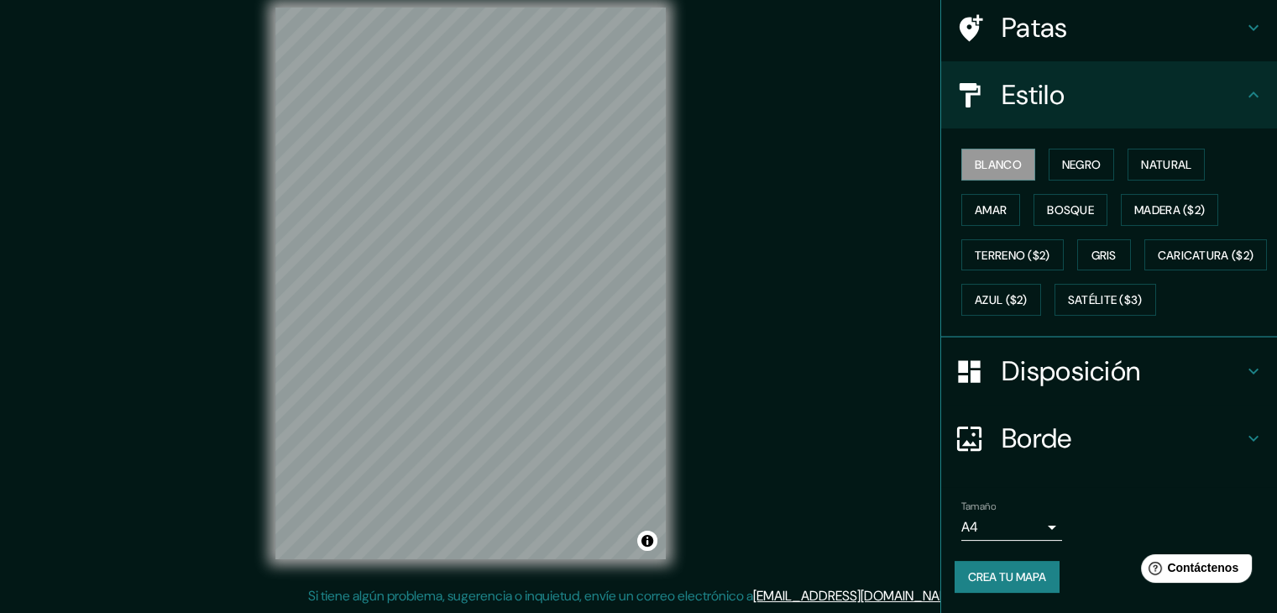
click at [1002, 437] on font "Borde" at bounding box center [1037, 438] width 71 height 35
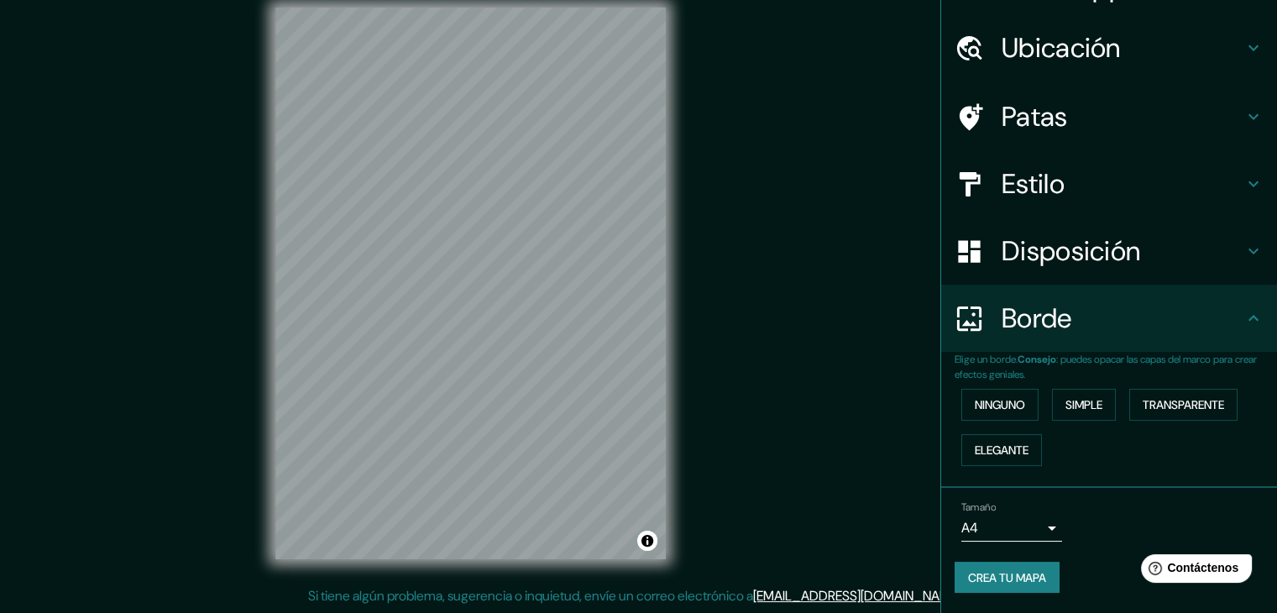
scroll to position [38, 0]
click at [1073, 391] on button "Simple" at bounding box center [1084, 406] width 64 height 32
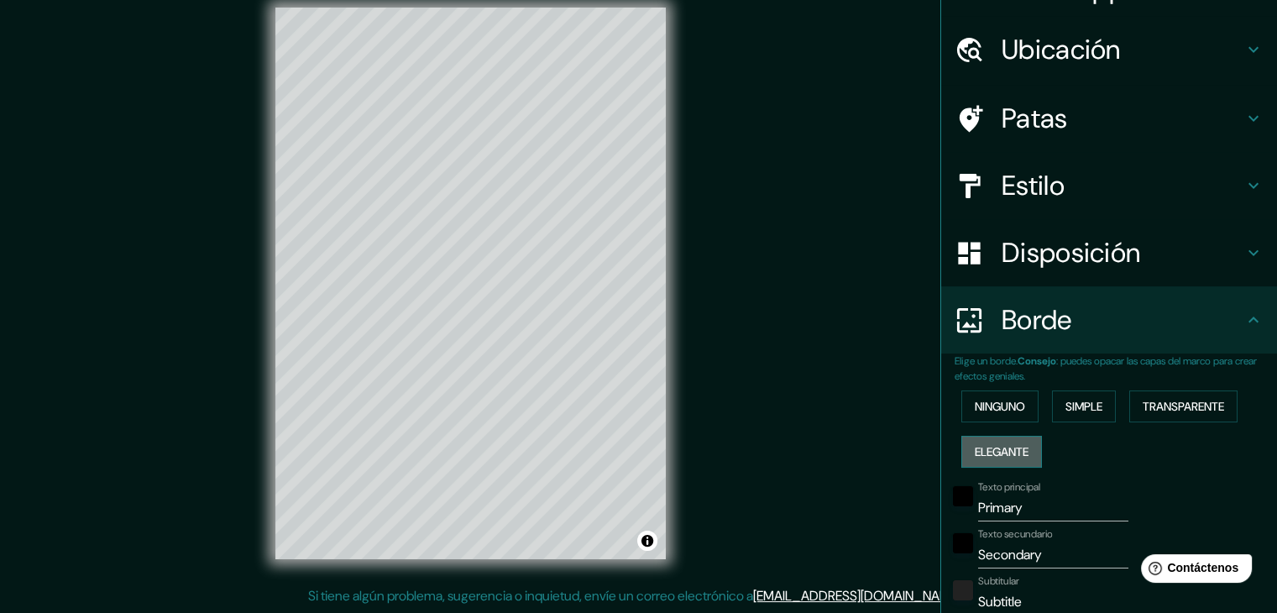
click at [998, 441] on font "Elegante" at bounding box center [1002, 452] width 54 height 22
click at [1171, 408] on font "Transparente" at bounding box center [1183, 406] width 81 height 15
click at [467, 346] on div at bounding box center [464, 339] width 13 height 13
click at [460, 338] on div at bounding box center [464, 339] width 13 height 13
click at [1058, 505] on input "Primary" at bounding box center [1053, 508] width 150 height 27
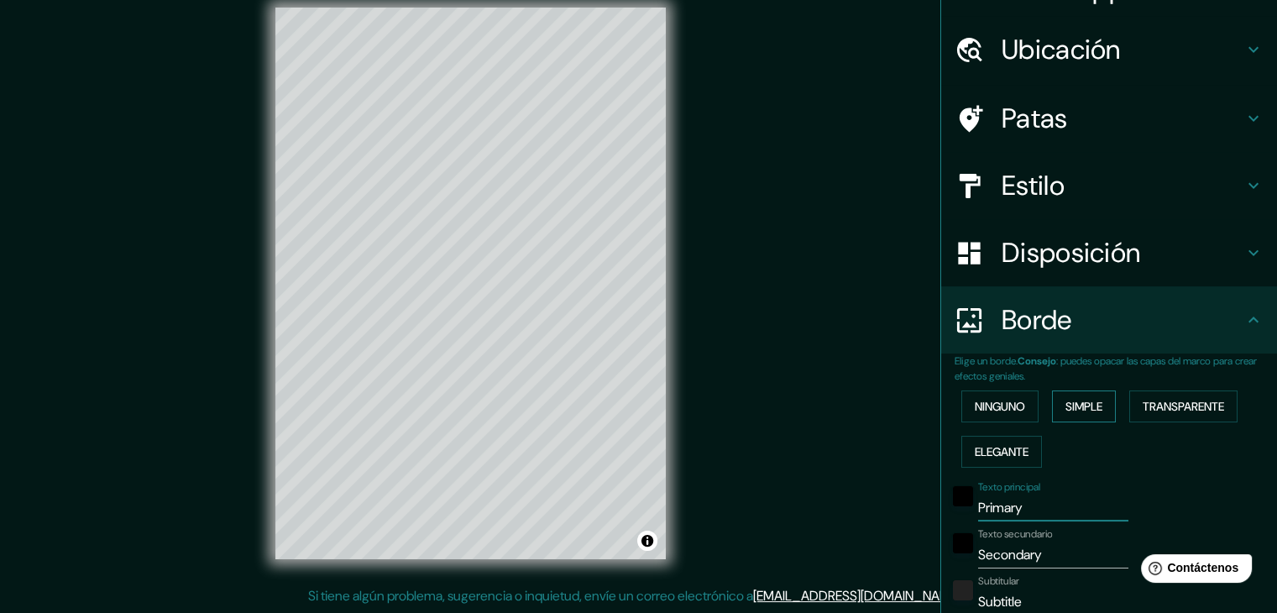
click at [1066, 404] on font "Simple" at bounding box center [1084, 406] width 37 height 15
click at [975, 412] on font "Ninguno" at bounding box center [1000, 406] width 50 height 15
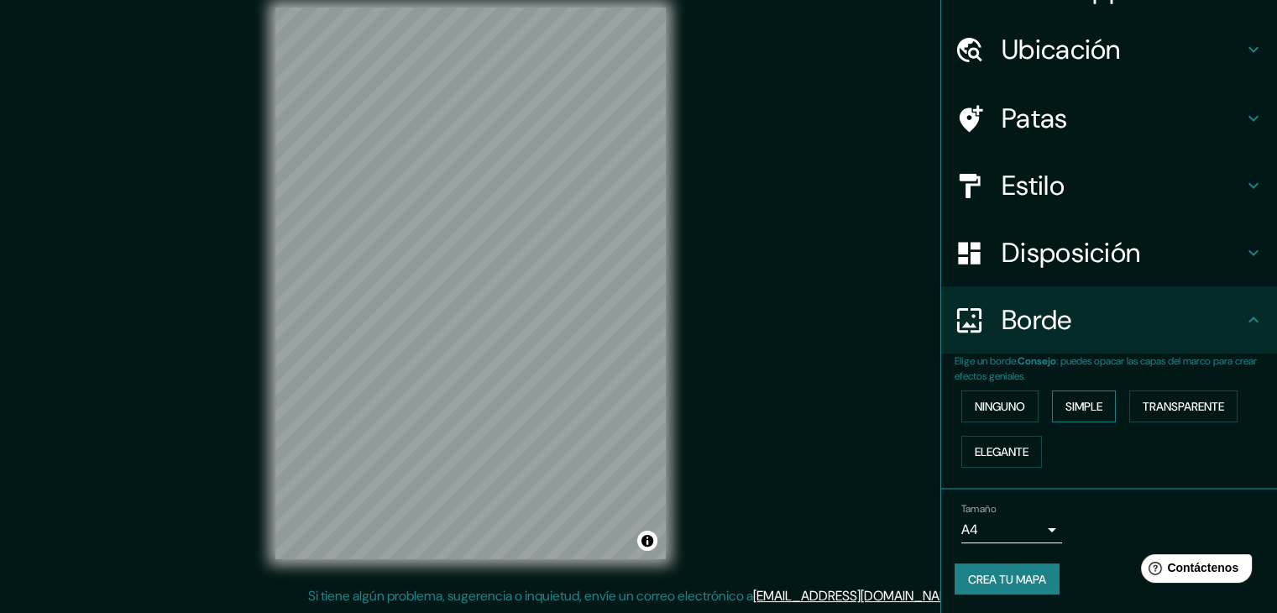
click at [1084, 413] on font "Simple" at bounding box center [1084, 406] width 37 height 22
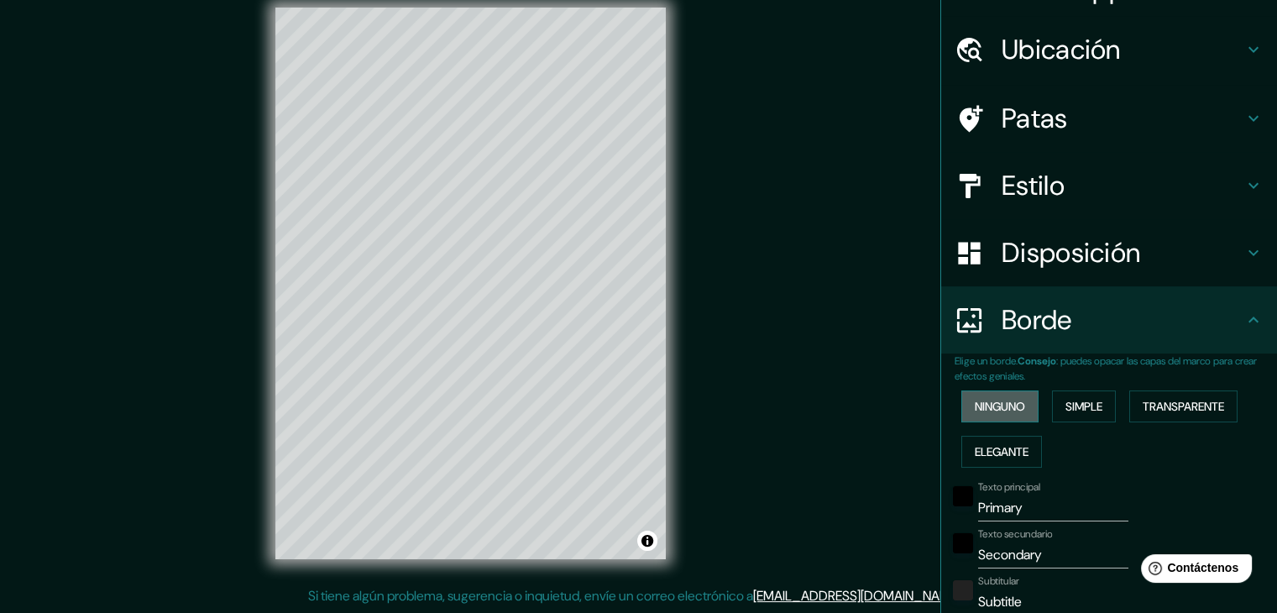
click at [1015, 405] on button "Ninguno" at bounding box center [999, 406] width 77 height 32
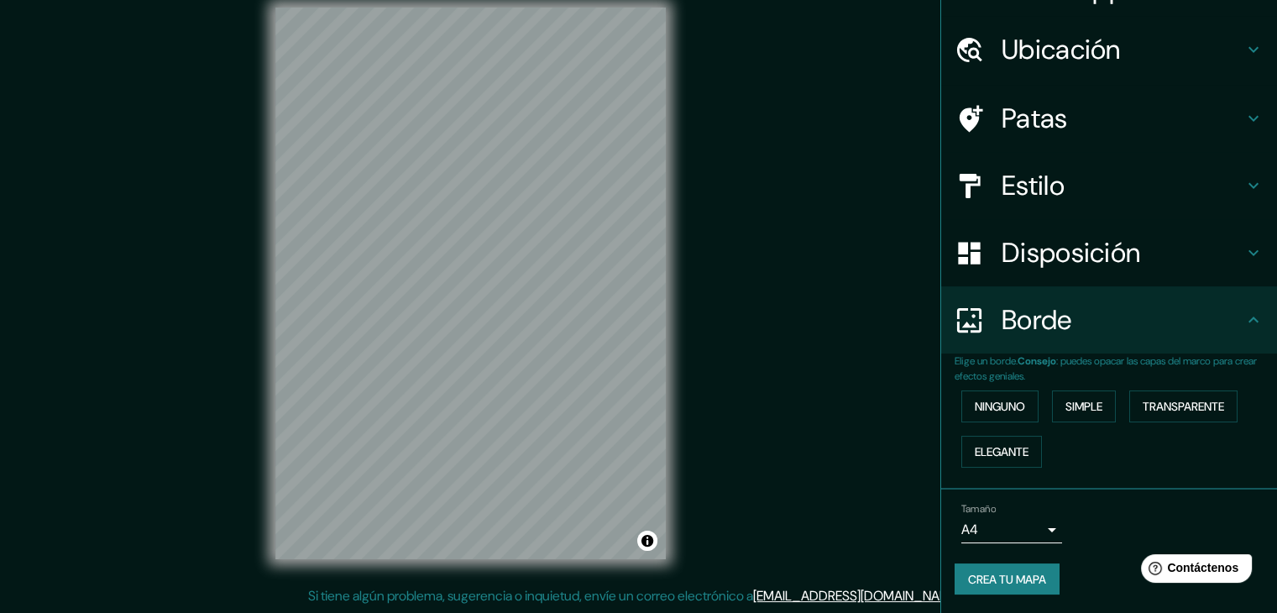
click at [1025, 175] on font "Estilo" at bounding box center [1033, 185] width 63 height 35
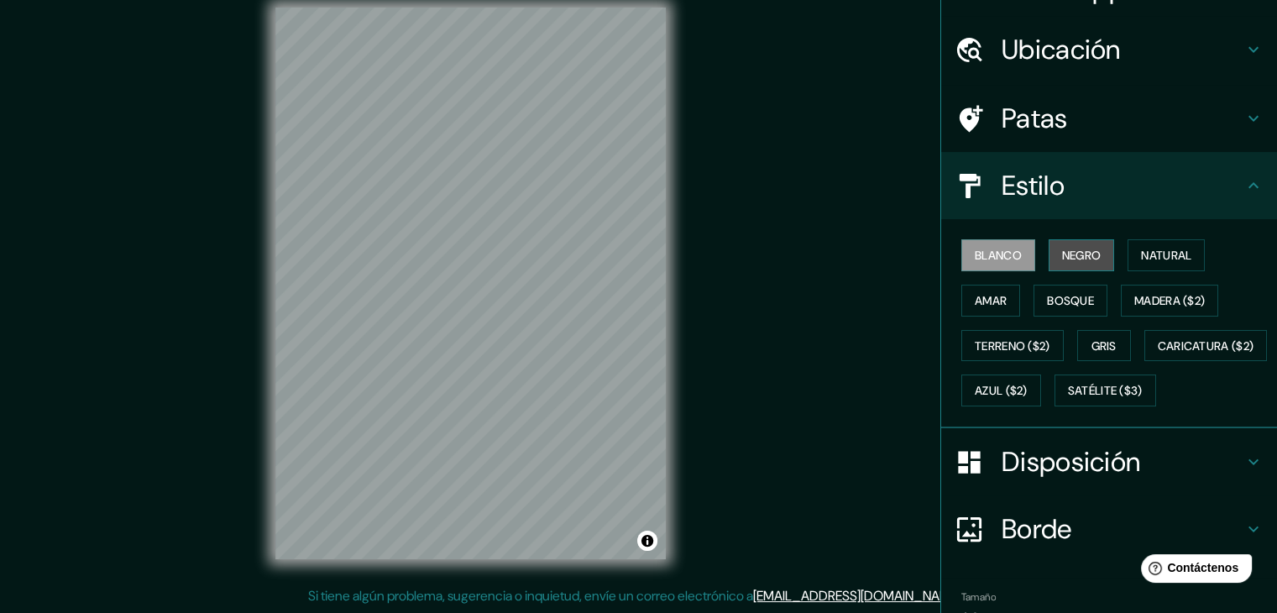
click at [1064, 252] on font "Negro" at bounding box center [1081, 255] width 39 height 15
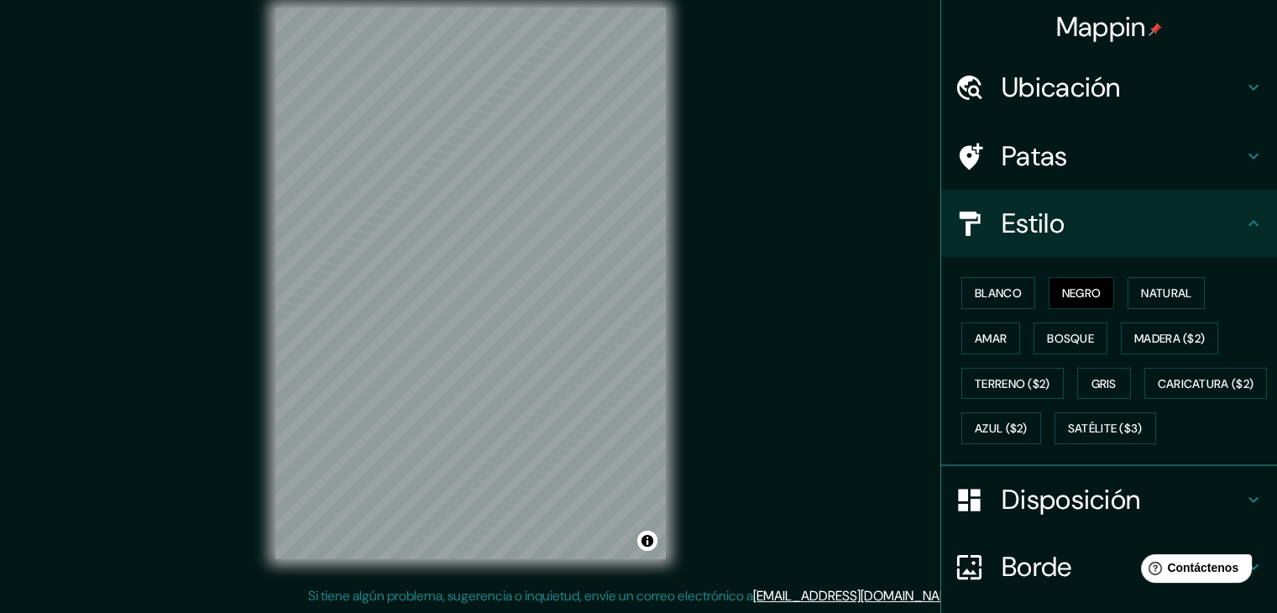
click at [428, 8] on div at bounding box center [470, 8] width 390 height 0
click at [594, 233] on div at bounding box center [596, 234] width 13 height 13
click at [449, 384] on div at bounding box center [449, 381] width 13 height 13
click at [443, 387] on div at bounding box center [449, 381] width 13 height 13
click at [440, 384] on div at bounding box center [443, 378] width 13 height 13
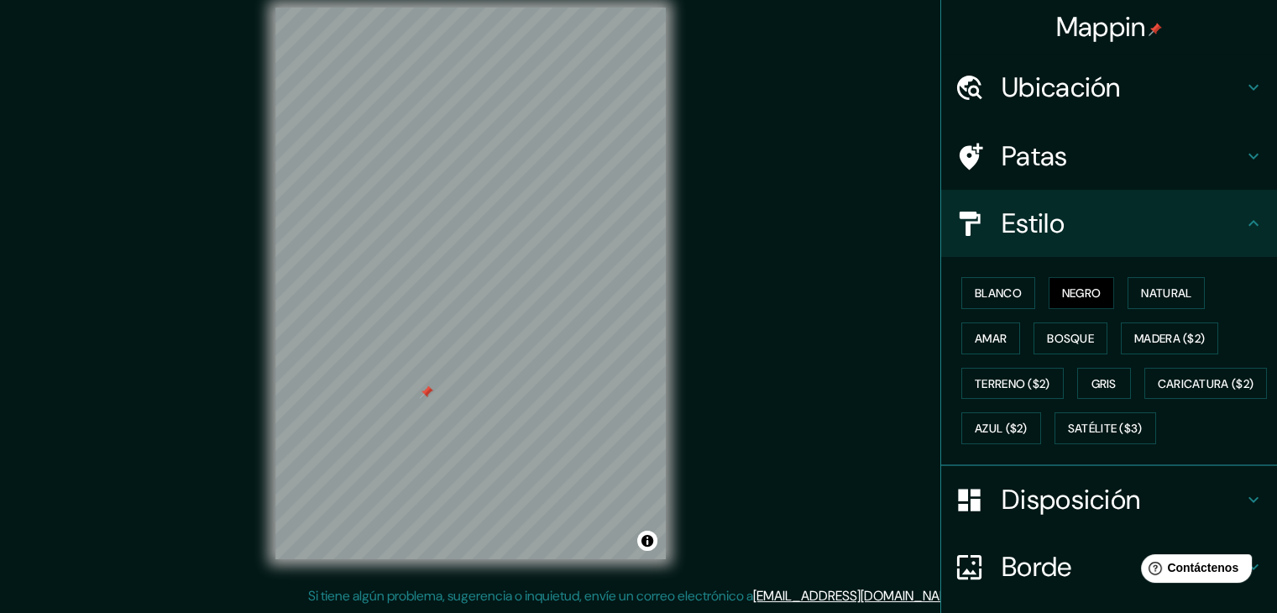
click at [423, 387] on div at bounding box center [426, 391] width 13 height 13
click at [426, 331] on div at bounding box center [421, 328] width 13 height 13
click at [430, 320] on div at bounding box center [432, 323] width 13 height 13
click at [1092, 380] on font "Gris" at bounding box center [1104, 383] width 25 height 15
click at [1076, 291] on font "Negro" at bounding box center [1081, 292] width 39 height 15
